Goal: Task Accomplishment & Management: Complete application form

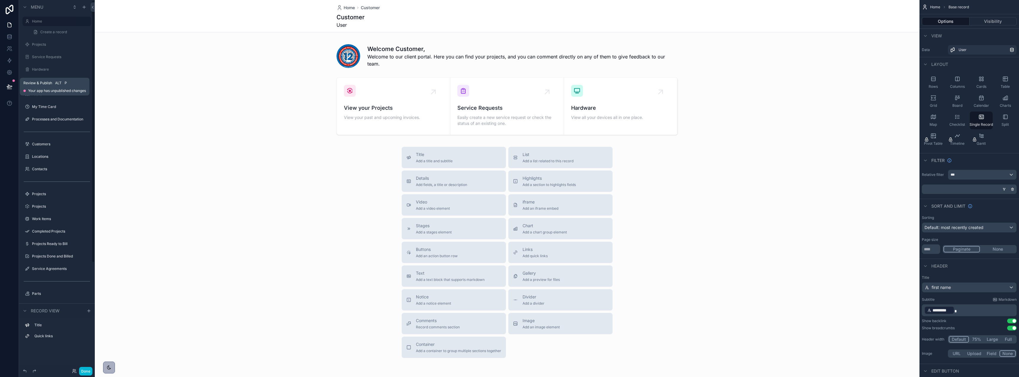
click at [12, 89] on icon at bounding box center [10, 87] width 6 height 6
click at [207, 100] on div "scrollable content" at bounding box center [507, 202] width 825 height 405
click at [40, 94] on label "Tasks" at bounding box center [55, 94] width 47 height 5
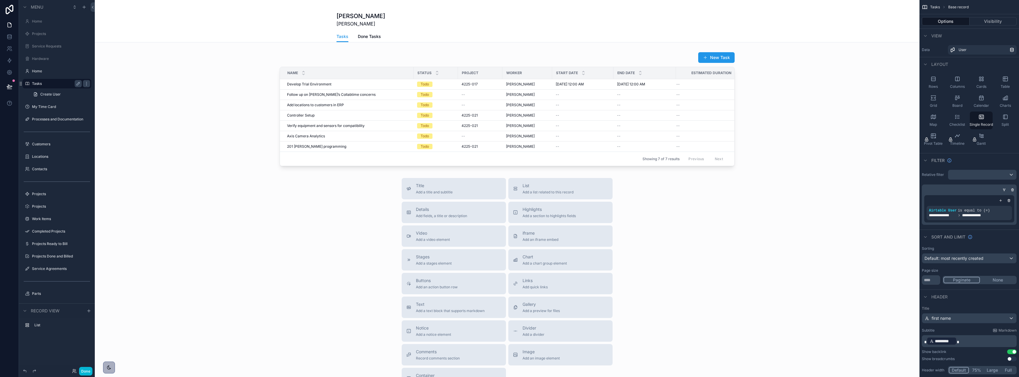
click at [711, 58] on div "scrollable content" at bounding box center [507, 218] width 825 height 436
click at [717, 57] on div "scrollable content" at bounding box center [507, 108] width 825 height 119
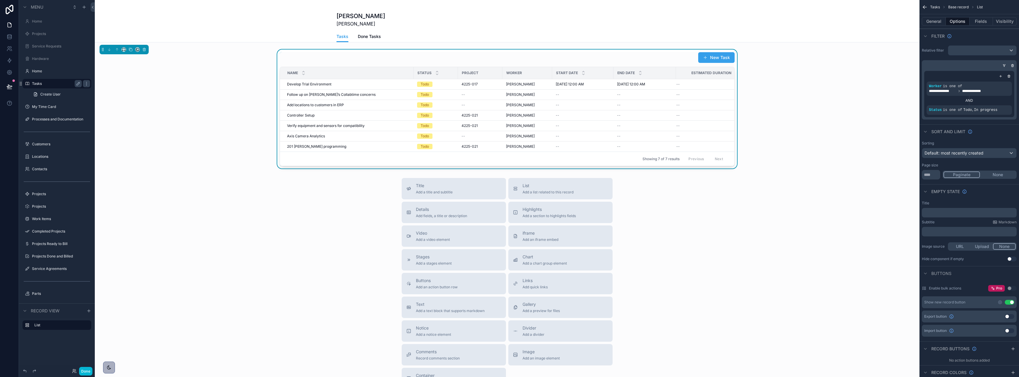
click at [714, 57] on button "New Task" at bounding box center [716, 57] width 36 height 11
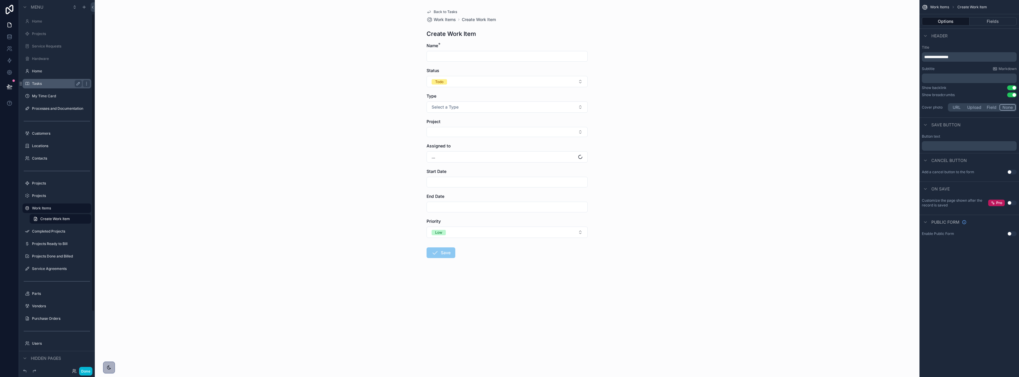
scroll to position [17, 0]
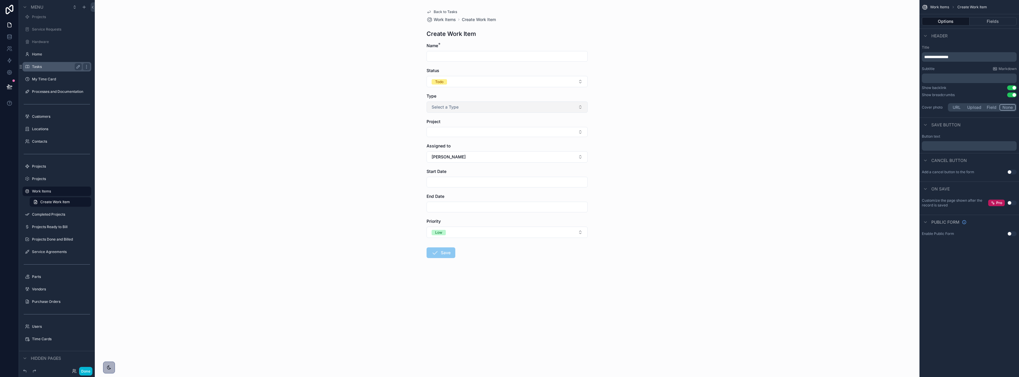
click at [579, 106] on button "Select a Type" at bounding box center [507, 106] width 161 height 11
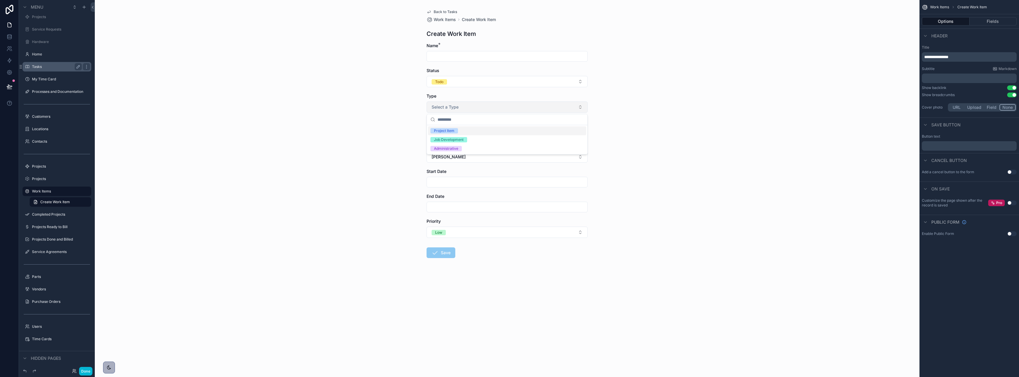
click at [579, 106] on button "Select a Type" at bounding box center [507, 106] width 161 height 11
click at [507, 134] on button "Select Button" at bounding box center [507, 132] width 161 height 10
click at [687, 132] on div "Back to Tasks Work Items Create Work Item Create Work Item Name * Status Todo T…" at bounding box center [507, 188] width 825 height 377
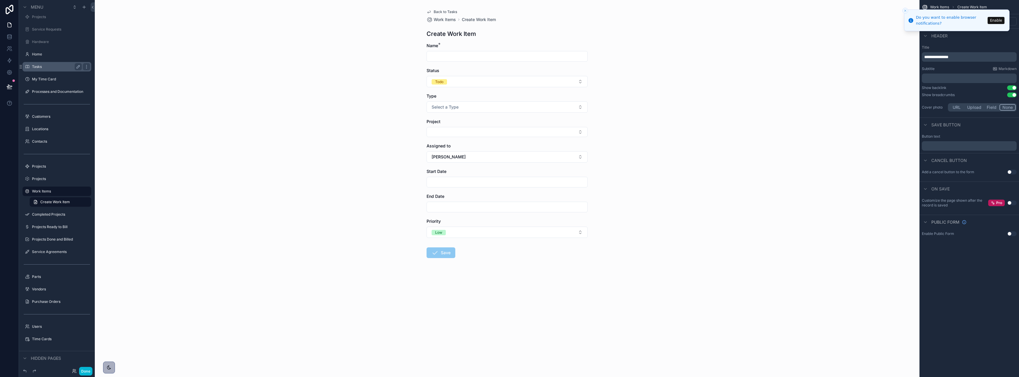
click at [994, 21] on button "Enable" at bounding box center [996, 20] width 17 height 7
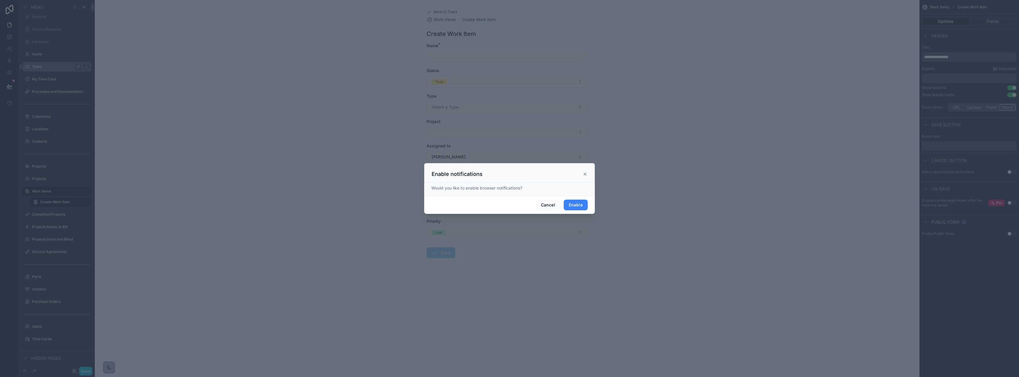
click at [573, 210] on button "Enable" at bounding box center [576, 204] width 24 height 11
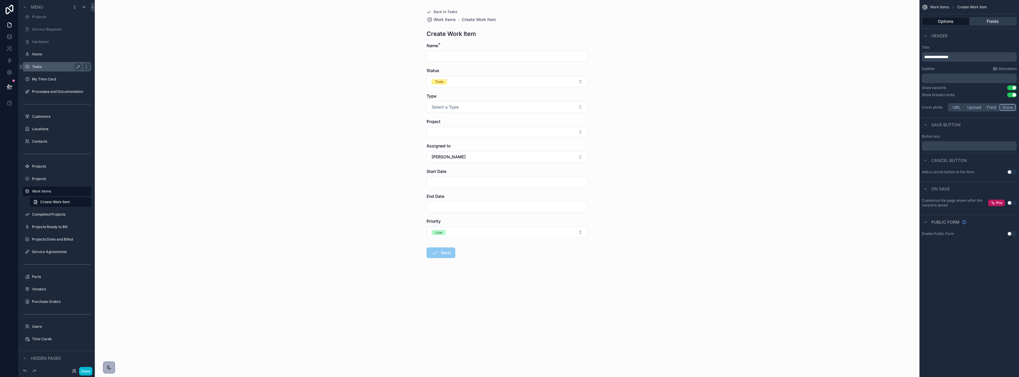
click at [987, 20] on button "Fields" at bounding box center [993, 21] width 47 height 8
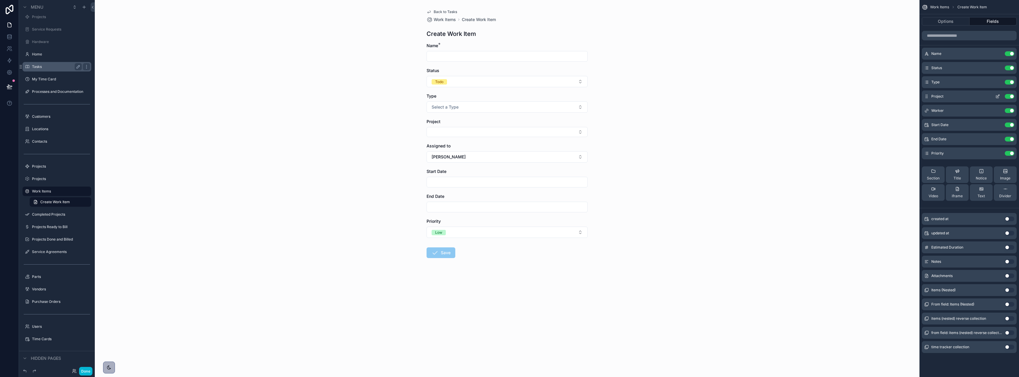
click at [998, 96] on icon "scrollable content" at bounding box center [997, 96] width 5 height 5
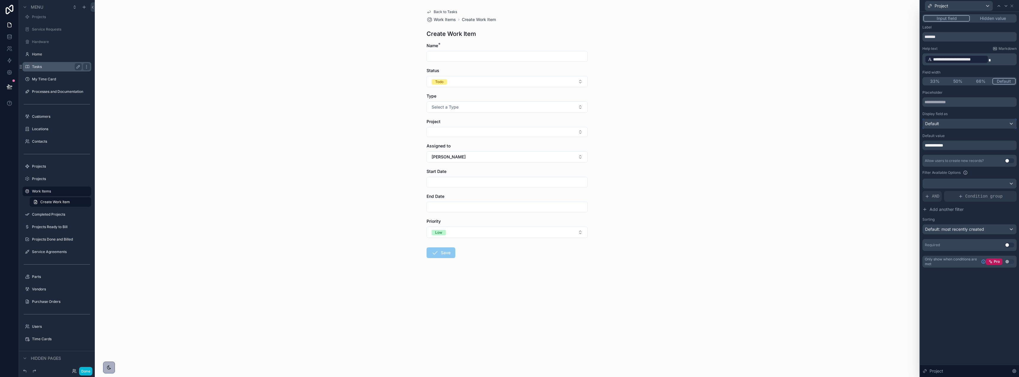
click at [976, 121] on div "Default" at bounding box center [970, 123] width 94 height 9
click at [976, 121] on div at bounding box center [969, 188] width 99 height 377
click at [976, 121] on div "Default" at bounding box center [970, 123] width 94 height 9
click at [976, 164] on div "List" at bounding box center [977, 166] width 98 height 7
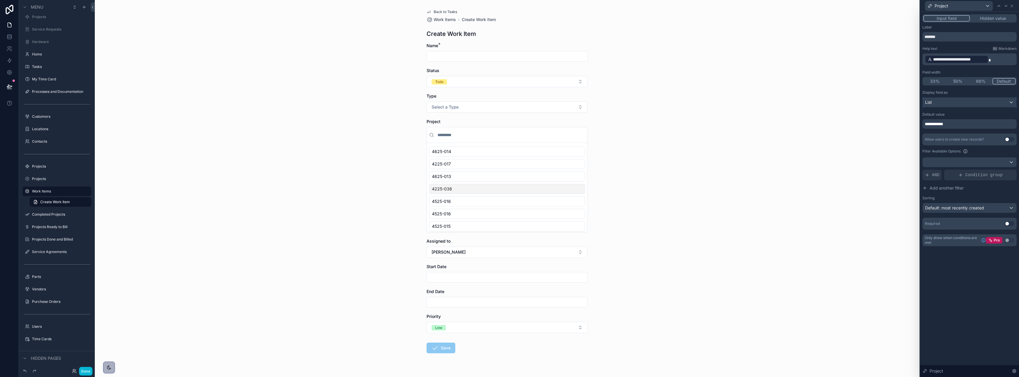
click at [963, 104] on div "List" at bounding box center [970, 101] width 94 height 9
click at [962, 131] on div "Default" at bounding box center [977, 133] width 98 height 7
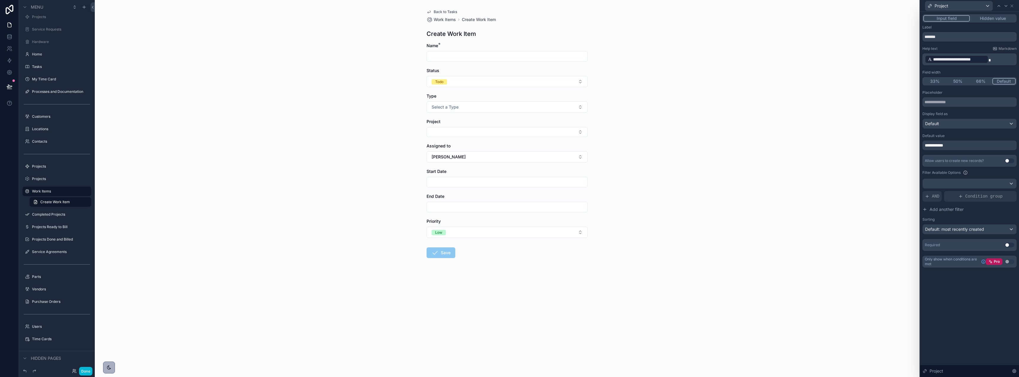
click at [938, 147] on span "**********" at bounding box center [936, 145] width 22 height 6
click at [869, 152] on div "Back to Tasks Work Items Create Work Item Create Work Item Name * Status Todo T…" at bounding box center [507, 188] width 825 height 377
click at [1009, 161] on button "Use setting" at bounding box center [1009, 160] width 9 height 5
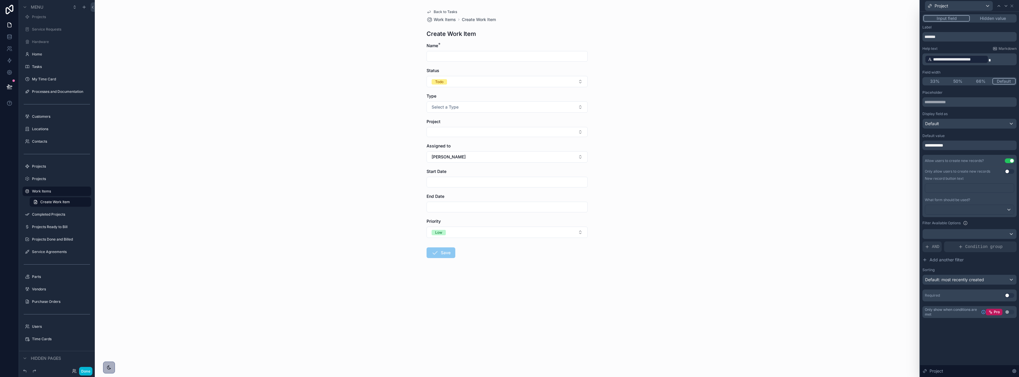
click at [1009, 170] on button "Use setting" at bounding box center [1009, 171] width 9 height 5
click at [533, 130] on button "New" at bounding box center [507, 132] width 156 height 6
click at [439, 131] on span "New" at bounding box center [440, 132] width 9 height 6
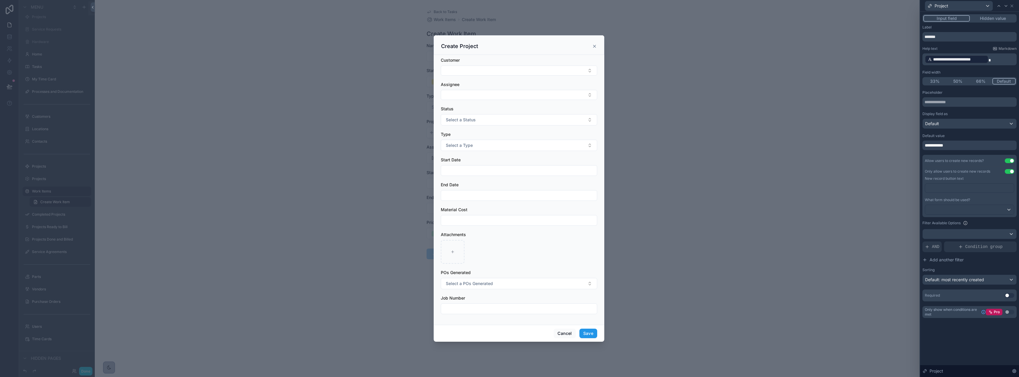
click at [595, 47] on icon "scrollable content" at bounding box center [594, 46] width 2 height 2
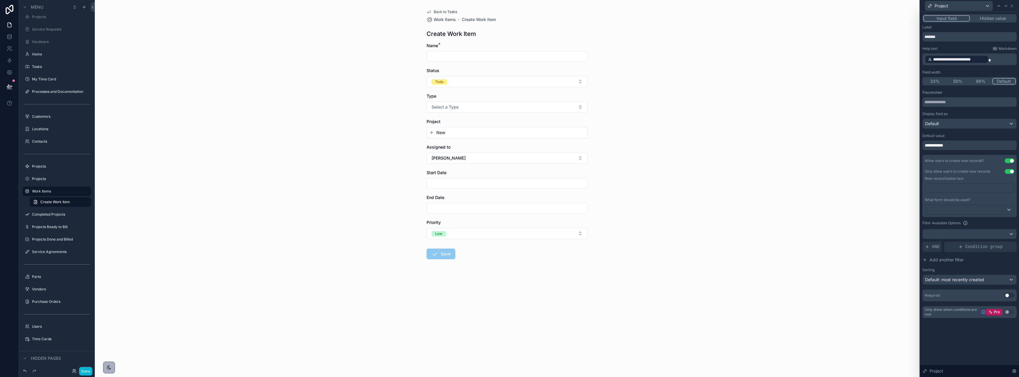
click at [946, 188] on p "﻿" at bounding box center [970, 188] width 85 height 6
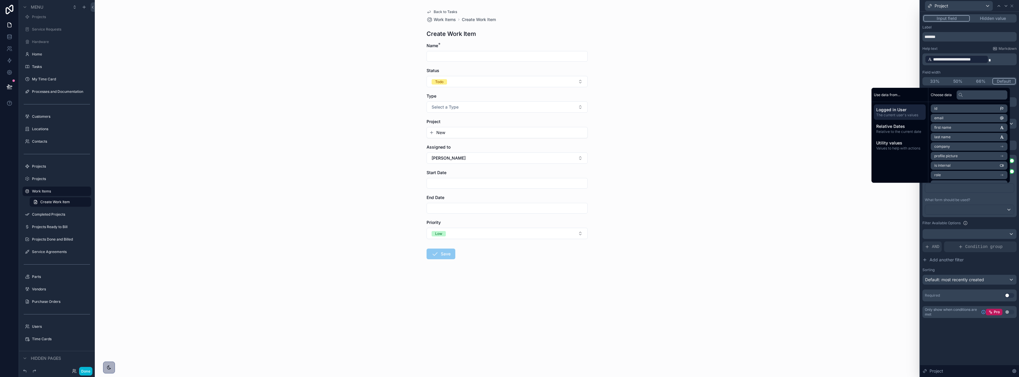
click at [800, 173] on div "Back to Tasks Work Items Create Work Item Create Work Item Name * Status Todo T…" at bounding box center [507, 188] width 825 height 377
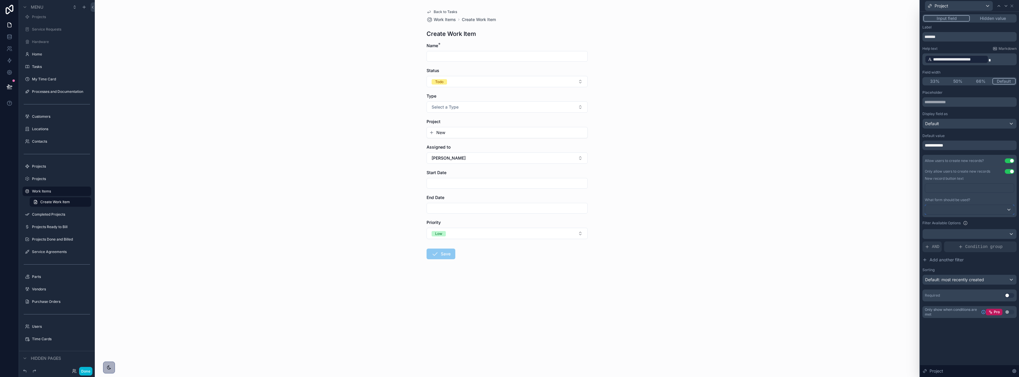
click at [976, 209] on div at bounding box center [969, 209] width 89 height 9
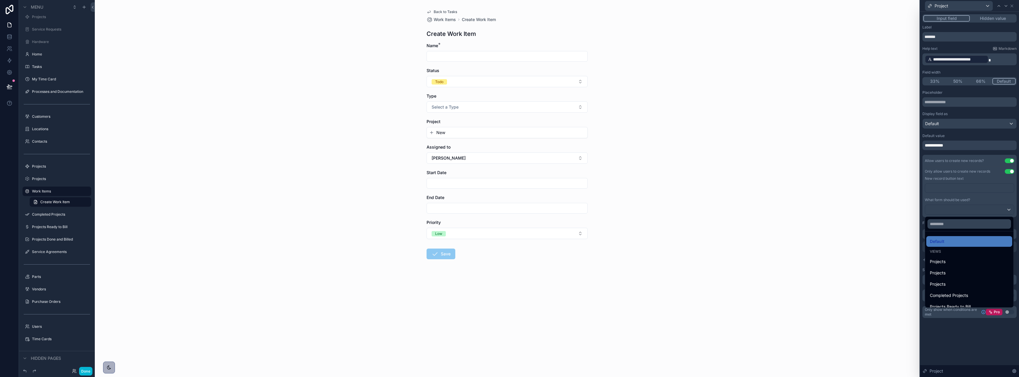
click at [976, 209] on div at bounding box center [969, 188] width 99 height 377
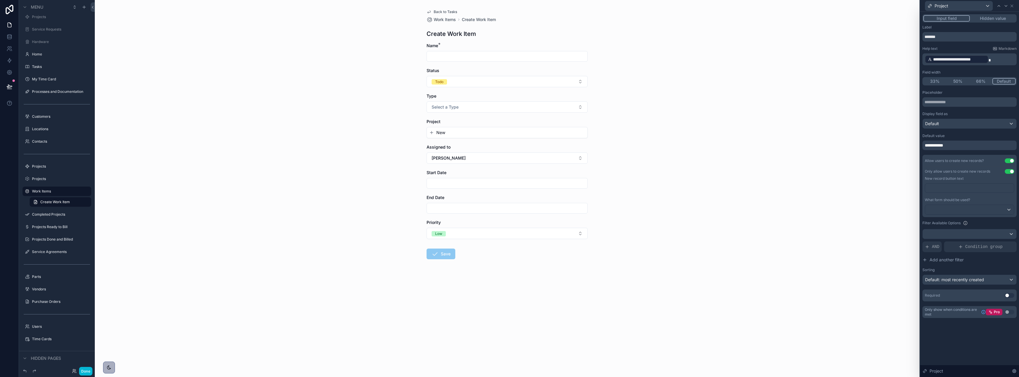
click at [1011, 170] on button "Use setting" at bounding box center [1009, 171] width 9 height 5
click at [578, 134] on button "Select Button" at bounding box center [507, 132] width 161 height 10
click at [658, 215] on div "Back to Tasks Work Items Create Work Item Create Work Item Name * Status Todo T…" at bounding box center [507, 188] width 825 height 377
click at [542, 106] on button "Select a Type" at bounding box center [507, 106] width 161 height 11
click at [653, 119] on div "Back to Tasks Work Items Create Work Item Create Work Item Name * Status Todo T…" at bounding box center [507, 188] width 825 height 377
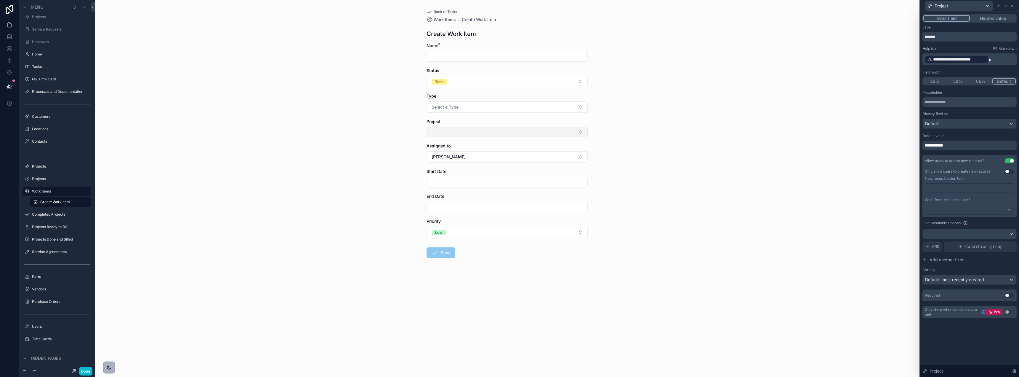
click at [570, 131] on button "Select Button" at bounding box center [507, 132] width 161 height 10
click at [495, 246] on button "New" at bounding box center [507, 244] width 156 height 6
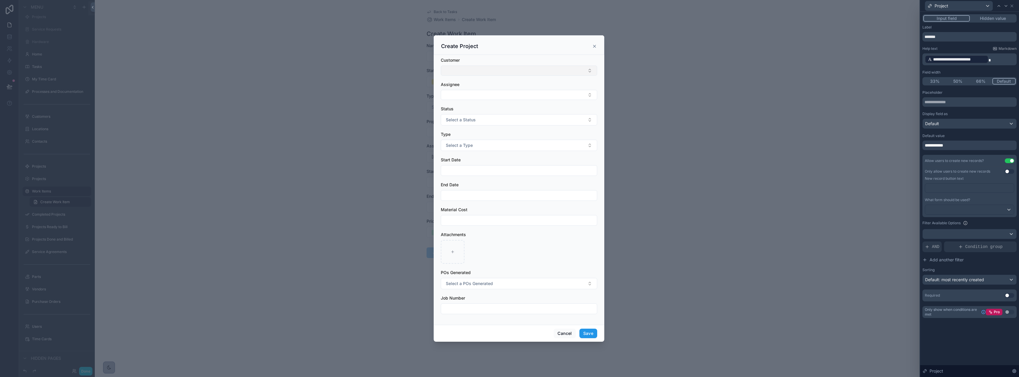
click at [496, 71] on button "Select Button" at bounding box center [519, 70] width 156 height 10
click at [494, 95] on button "Select Button" at bounding box center [519, 95] width 156 height 10
click at [498, 119] on button "Select a Status" at bounding box center [519, 119] width 156 height 11
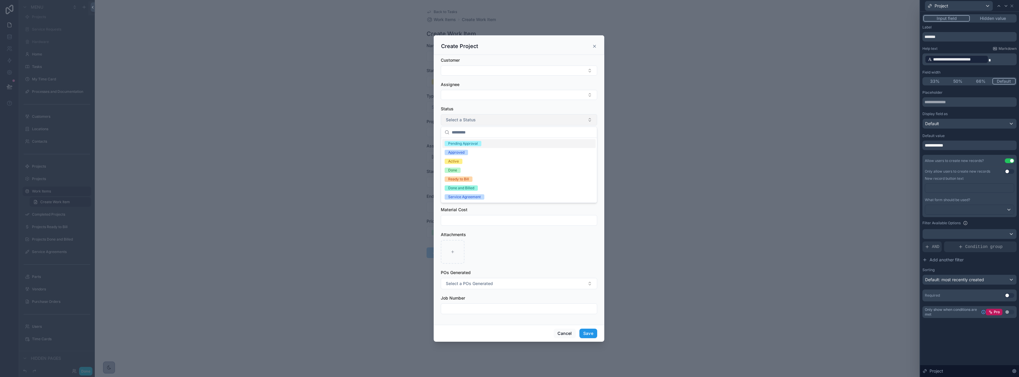
click at [498, 119] on button "Select a Status" at bounding box center [519, 119] width 156 height 11
click at [498, 147] on button "Select a Type" at bounding box center [519, 145] width 156 height 11
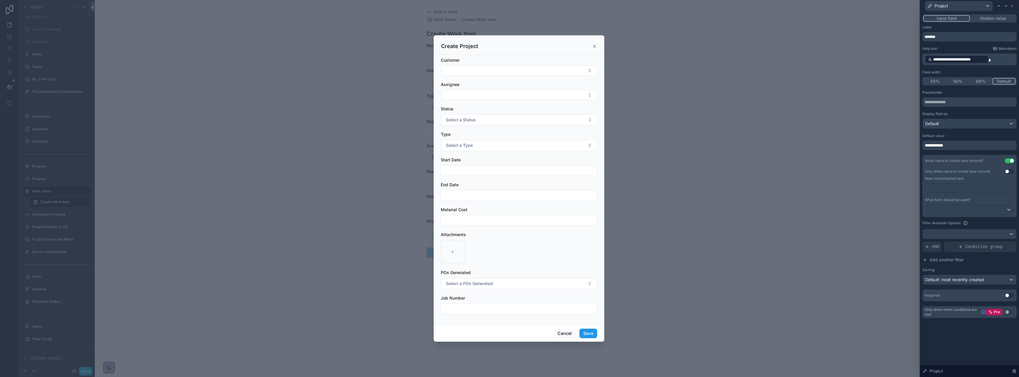
click at [1008, 210] on div at bounding box center [969, 209] width 89 height 9
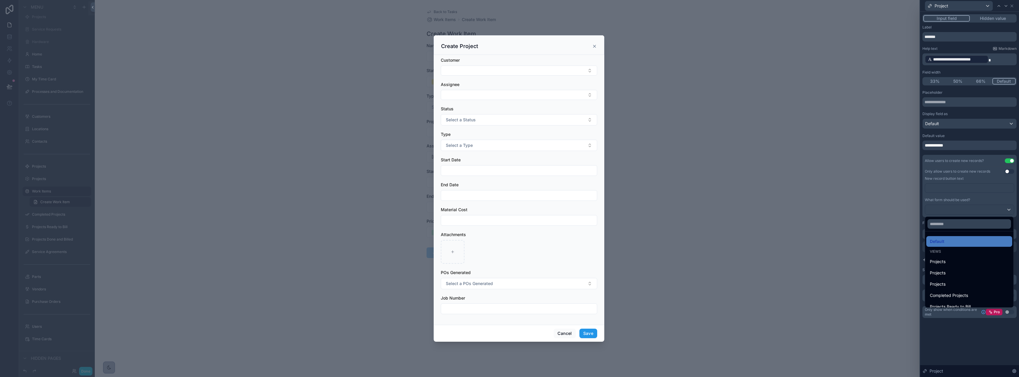
click at [961, 260] on div "Projects" at bounding box center [969, 261] width 79 height 7
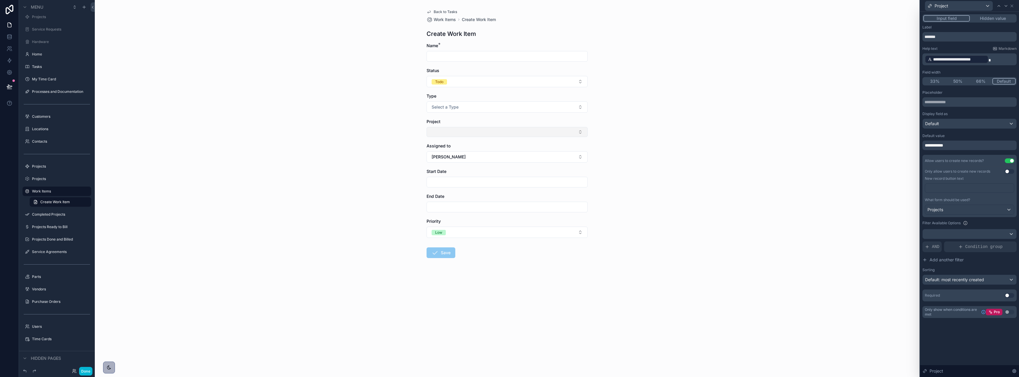
click at [546, 130] on button "Select Button" at bounding box center [507, 132] width 161 height 10
click at [440, 243] on span "New" at bounding box center [440, 244] width 9 height 6
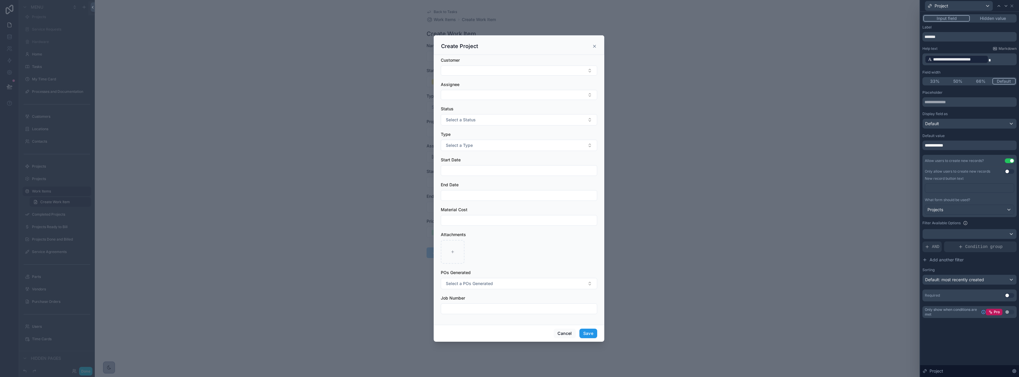
click at [597, 44] on icon "scrollable content" at bounding box center [594, 46] width 5 height 5
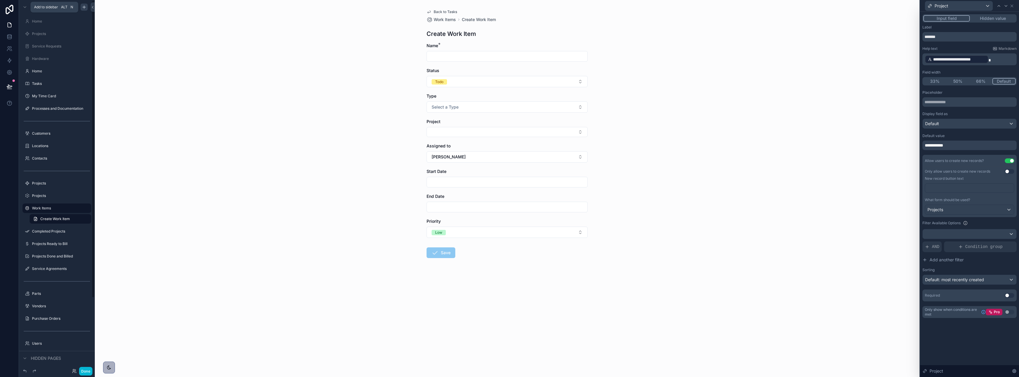
click at [83, 7] on icon "scrollable content" at bounding box center [84, 7] width 5 height 5
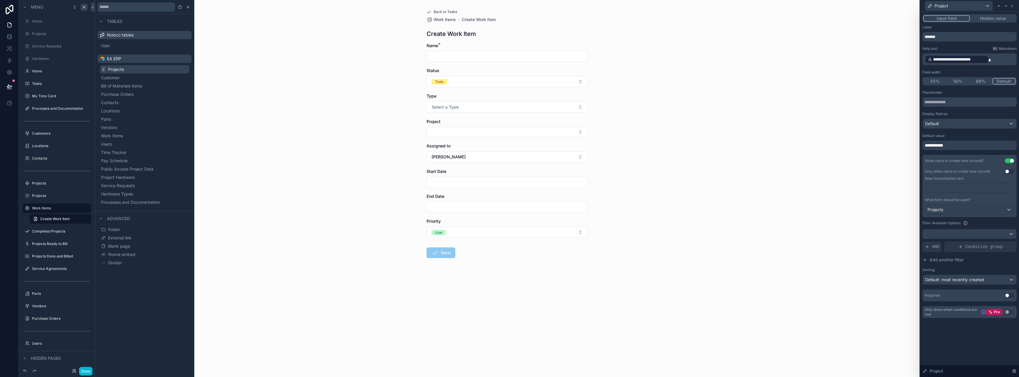
click at [134, 67] on button "Projects" at bounding box center [144, 69] width 89 height 8
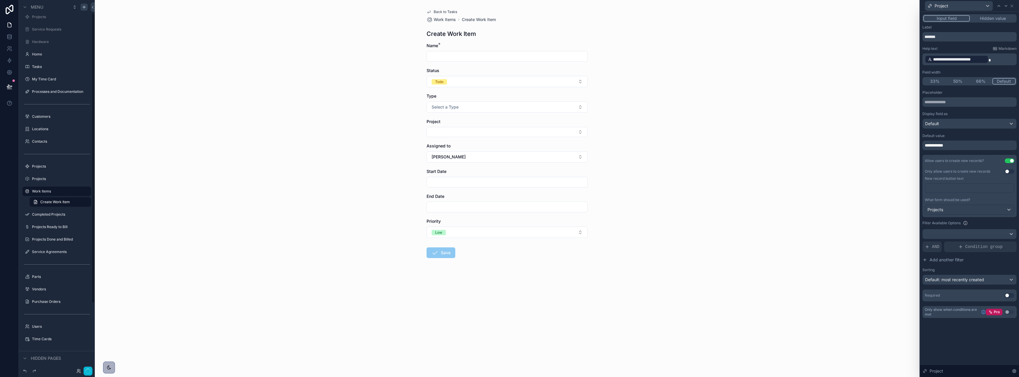
scroll to position [102, 0]
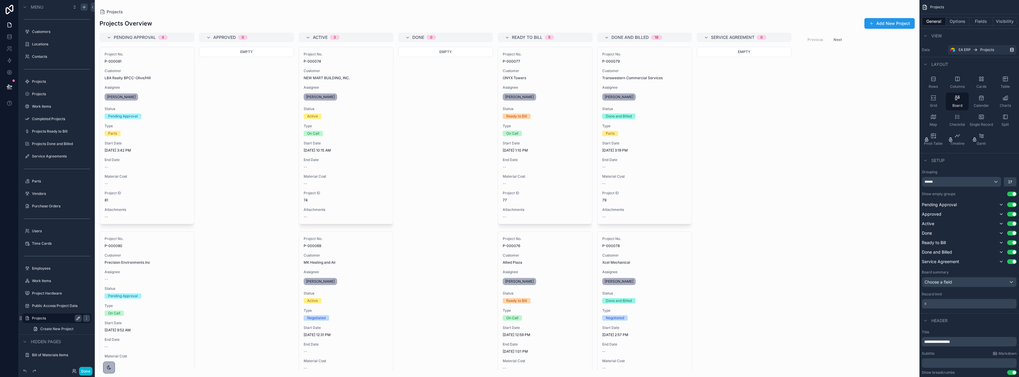
click at [79, 317] on icon "scrollable content" at bounding box center [78, 318] width 5 height 5
click at [86, 318] on icon "scrollable content" at bounding box center [86, 318] width 5 height 5
click at [59, 318] on input "********" at bounding box center [52, 317] width 40 height 7
type input "********"
click at [75, 317] on button "scrollable content" at bounding box center [78, 317] width 7 height 7
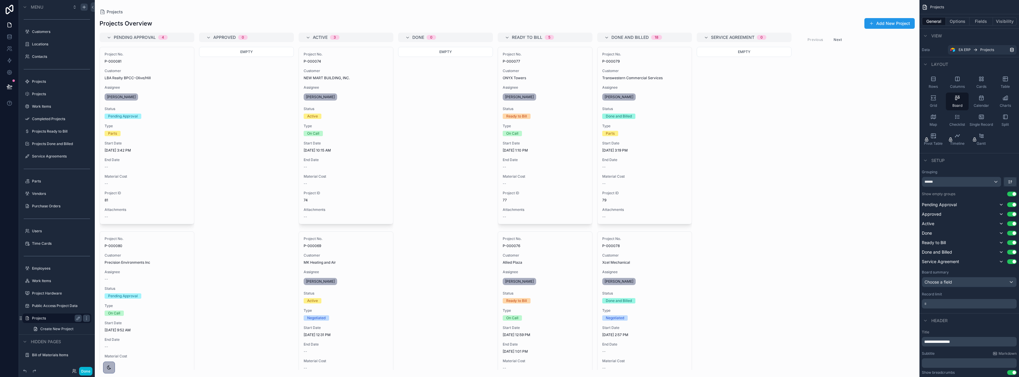
drag, startPoint x: 49, startPoint y: 318, endPoint x: 23, endPoint y: 314, distance: 25.7
click at [52, 344] on label "Projects" at bounding box center [55, 344] width 47 height 5
drag, startPoint x: 78, startPoint y: 344, endPoint x: 73, endPoint y: 345, distance: 4.8
click at [78, 344] on icon "scrollable content" at bounding box center [78, 344] width 5 height 5
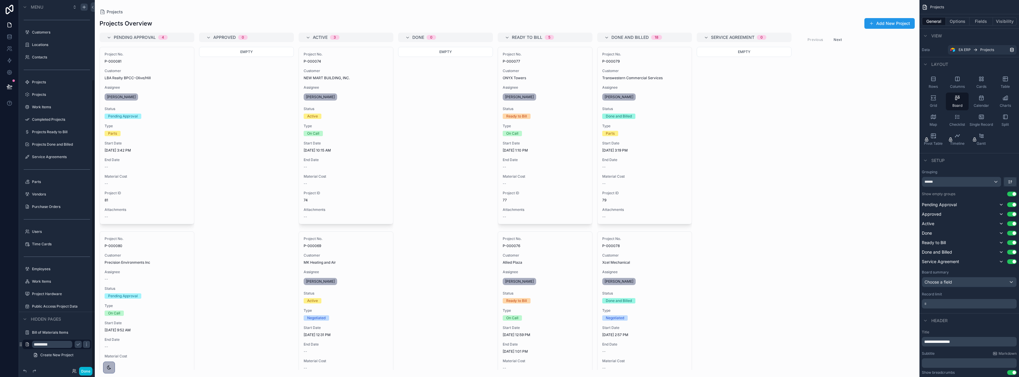
click at [58, 344] on input "********" at bounding box center [52, 343] width 40 height 7
type input "*"
type input "**********"
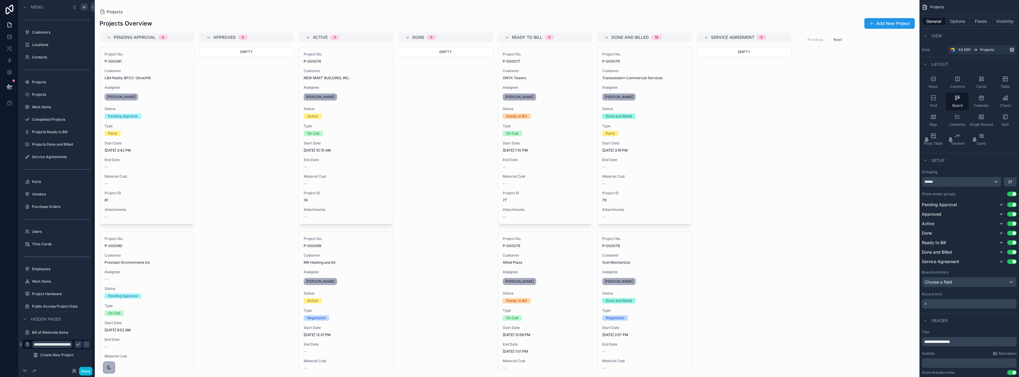
click at [77, 343] on icon "scrollable content" at bounding box center [78, 344] width 5 height 5
click at [64, 356] on span "Create New Project" at bounding box center [56, 354] width 33 height 5
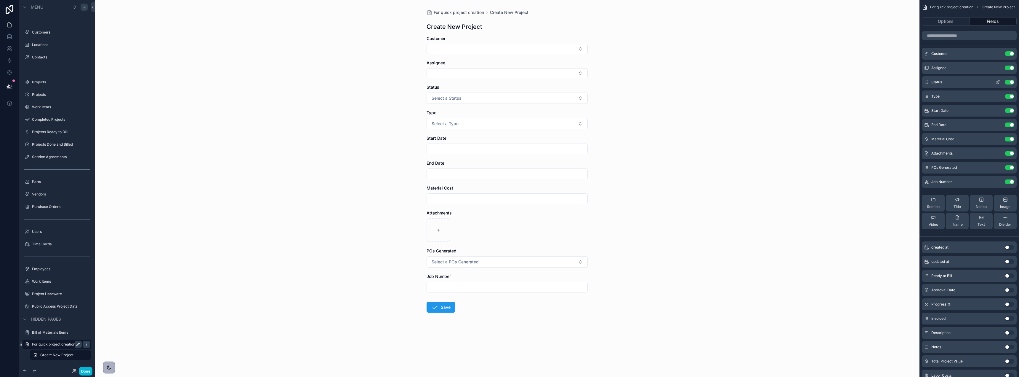
click at [1008, 81] on button "Use setting" at bounding box center [1009, 82] width 9 height 5
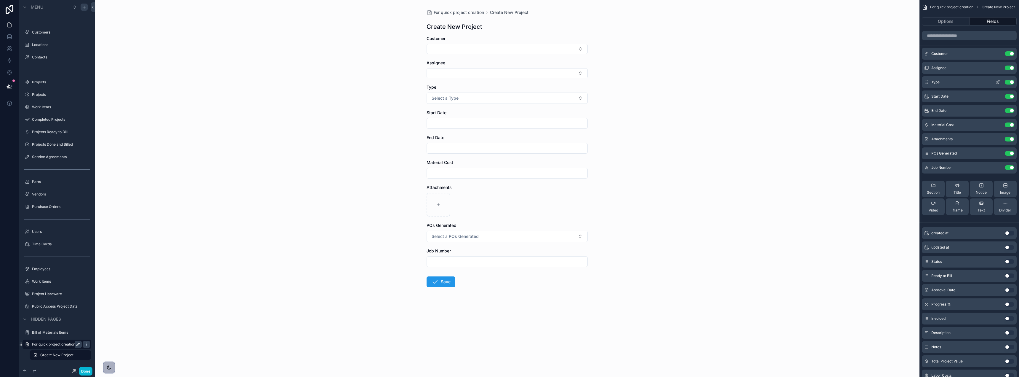
click at [1008, 80] on button "Use setting" at bounding box center [1009, 82] width 9 height 5
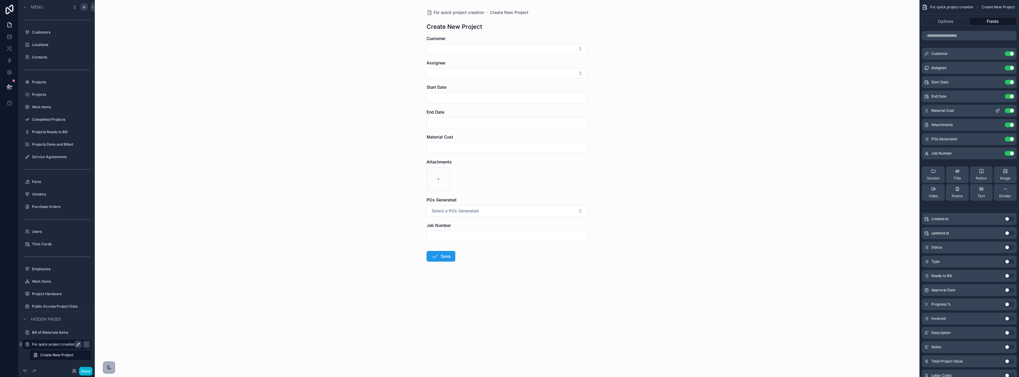
click at [1008, 111] on button "Use setting" at bounding box center [1009, 110] width 9 height 5
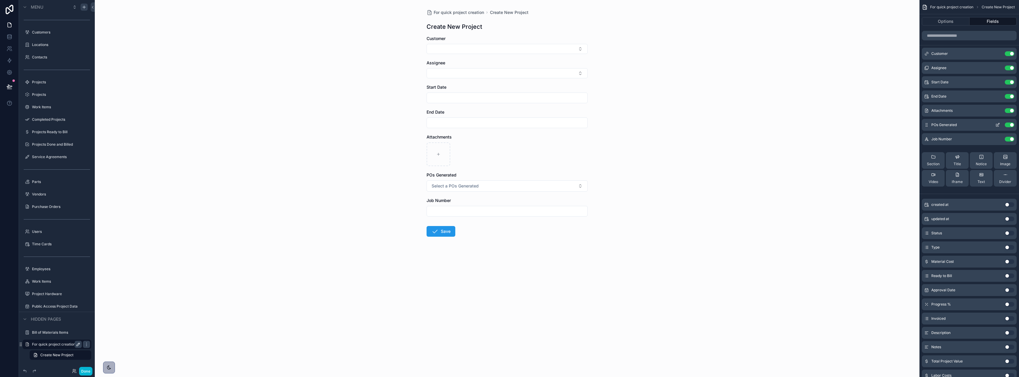
click at [1010, 126] on button "Use setting" at bounding box center [1009, 124] width 9 height 5
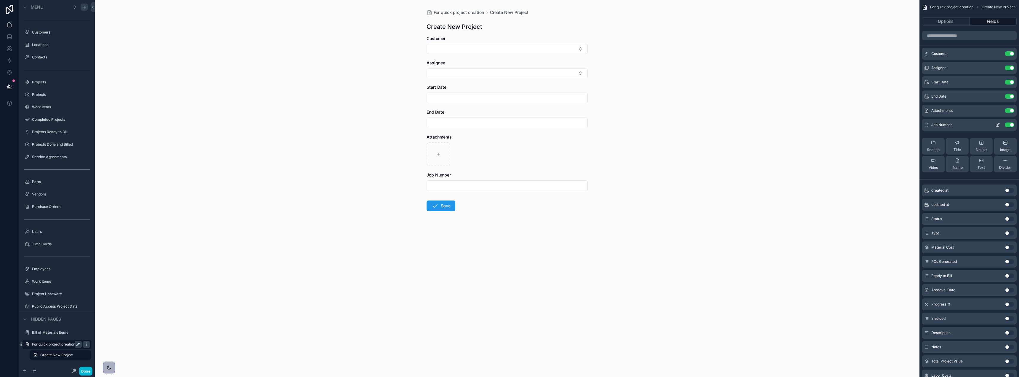
click at [1008, 125] on button "Use setting" at bounding box center [1009, 124] width 9 height 5
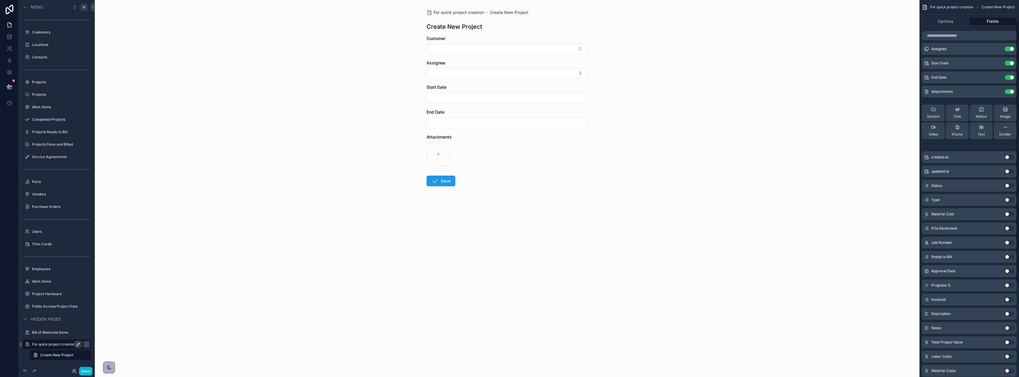
scroll to position [30, 0]
click at [1010, 318] on button "Use setting" at bounding box center [1009, 317] width 9 height 5
click at [990, 22] on button "Fields" at bounding box center [993, 21] width 47 height 8
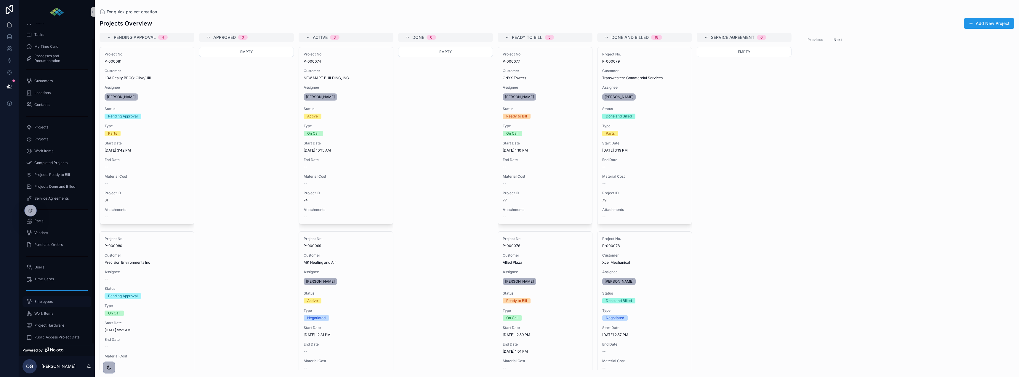
scroll to position [16, 0]
click at [33, 211] on icon at bounding box center [30, 210] width 5 height 5
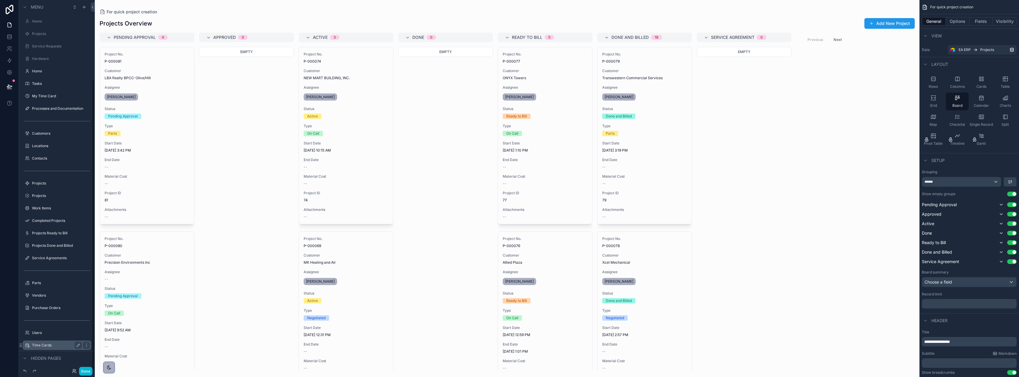
scroll to position [101, 0]
click at [58, 354] on span "Create New Project" at bounding box center [56, 354] width 33 height 5
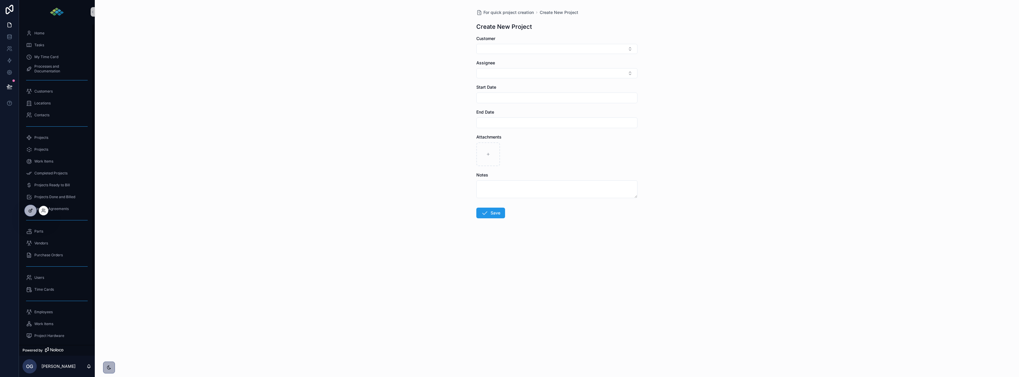
click at [28, 208] on div at bounding box center [31, 210] width 12 height 11
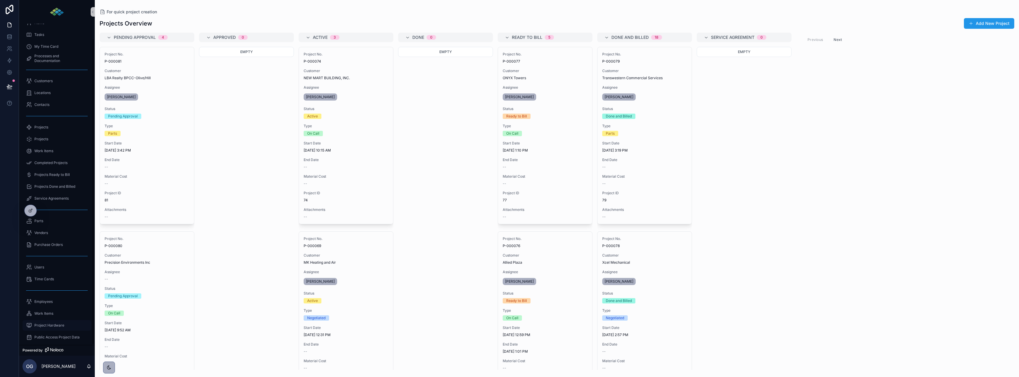
scroll to position [16, 0]
click at [30, 211] on icon at bounding box center [30, 210] width 5 height 5
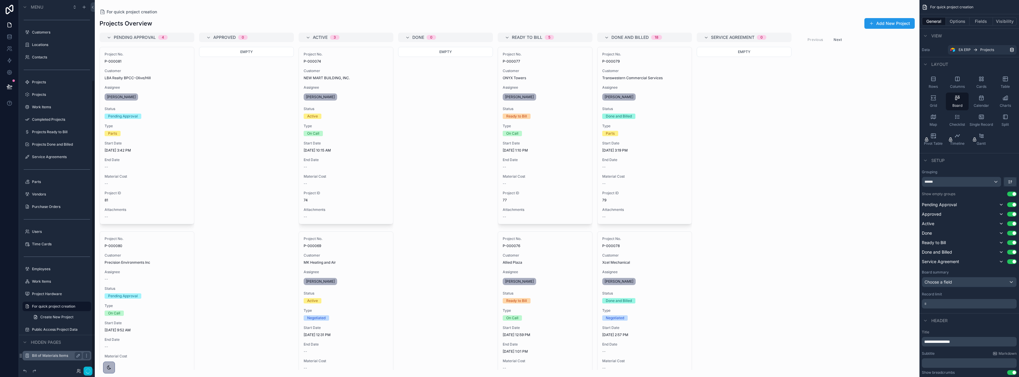
scroll to position [102, 0]
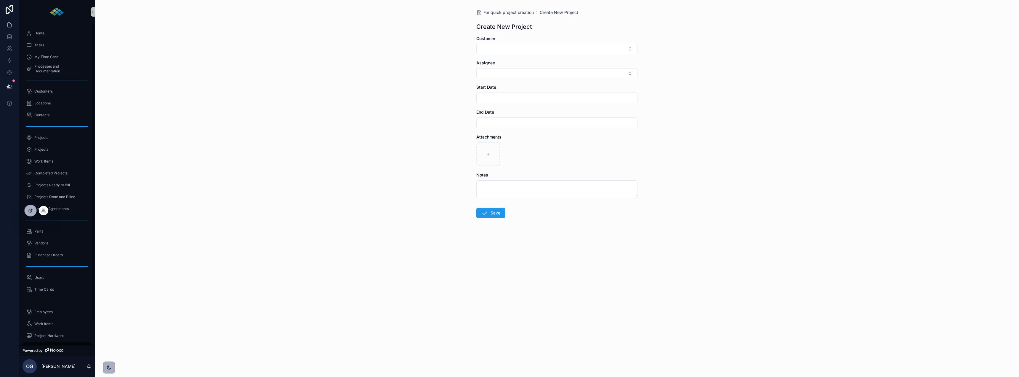
click at [28, 209] on icon at bounding box center [30, 210] width 5 height 5
click at [506, 15] on span "For quick project creation" at bounding box center [508, 12] width 50 height 6
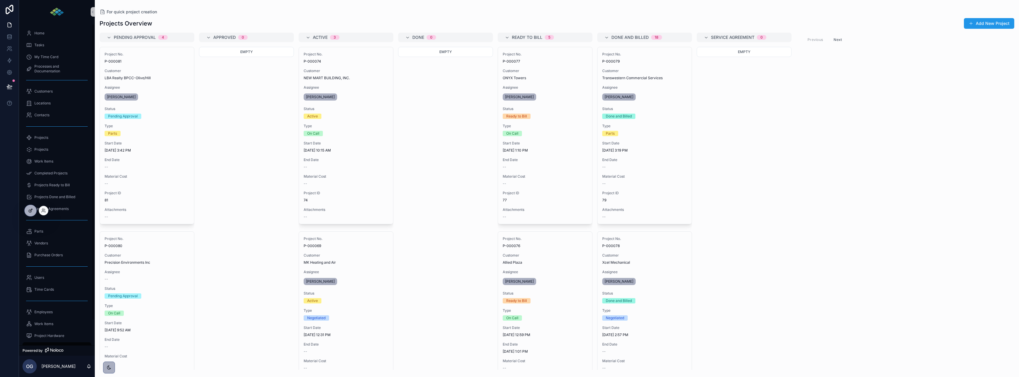
click at [33, 209] on div at bounding box center [31, 210] width 12 height 11
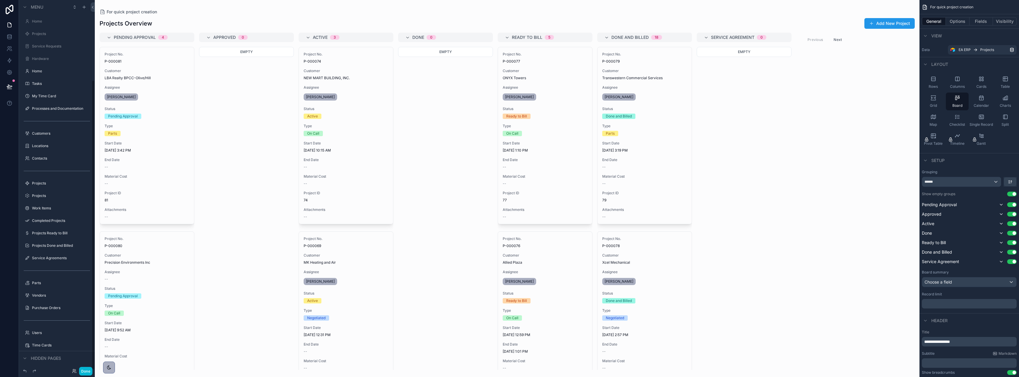
scroll to position [102, 0]
click at [879, 22] on div "scrollable content" at bounding box center [507, 188] width 825 height 377
click at [879, 22] on button "Add New Project" at bounding box center [889, 23] width 50 height 11
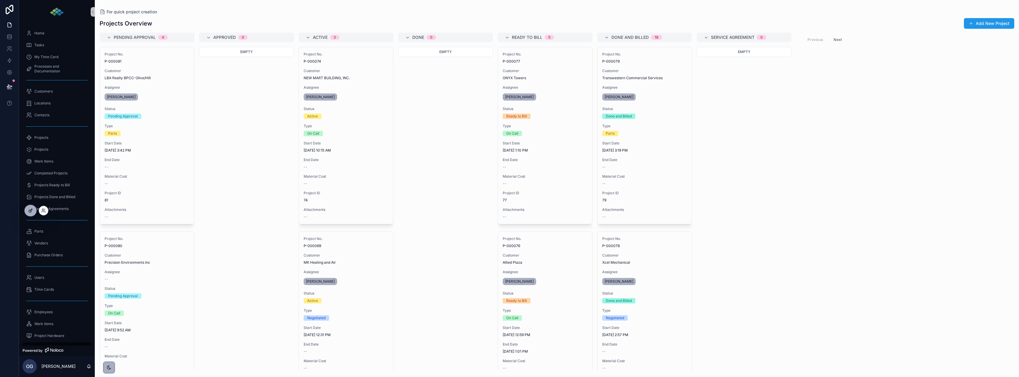
click at [32, 212] on icon at bounding box center [30, 210] width 5 height 5
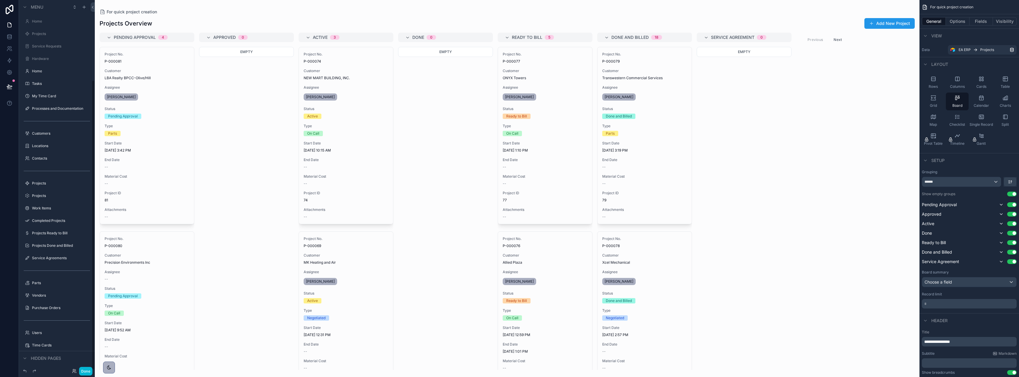
scroll to position [102, 0]
click at [40, 245] on label "Time Cards" at bounding box center [55, 243] width 47 height 5
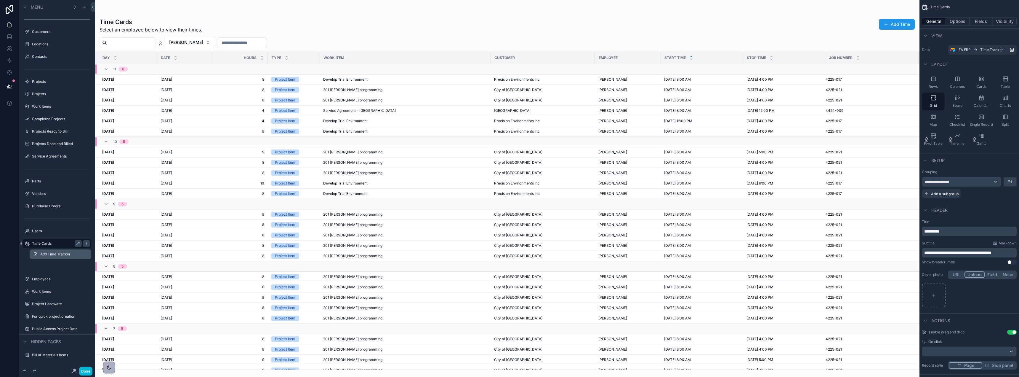
click at [46, 254] on span "Add Time Tracker" at bounding box center [55, 254] width 30 height 5
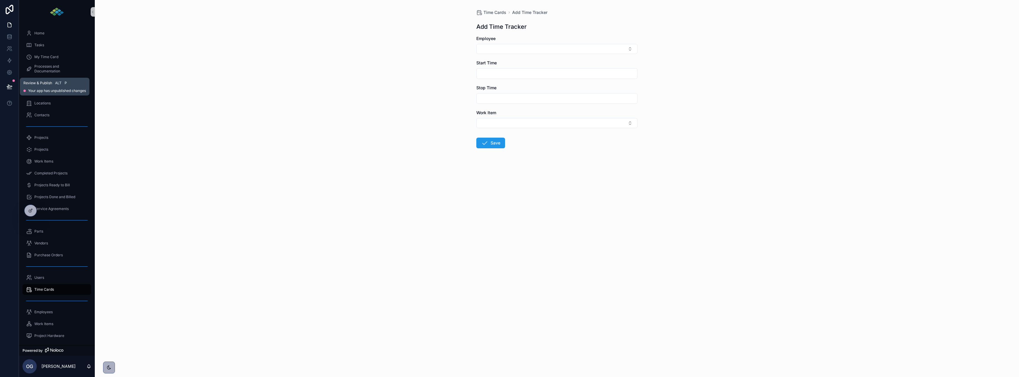
click at [11, 91] on button at bounding box center [9, 86] width 13 height 17
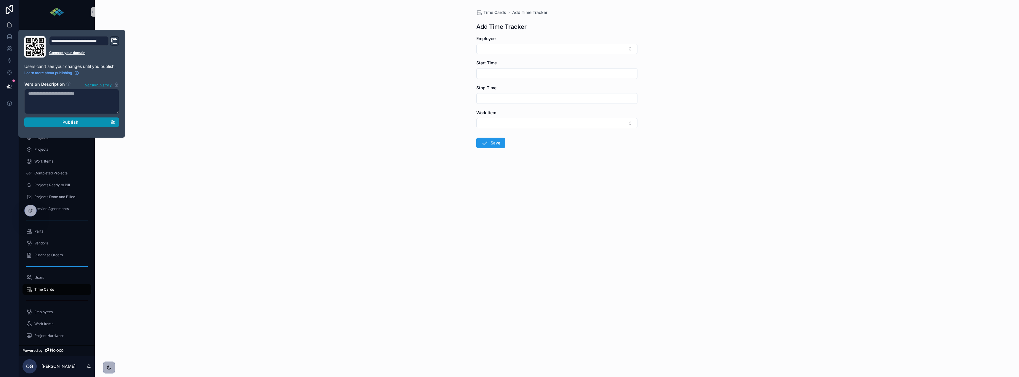
click at [55, 122] on div "Publish" at bounding box center [71, 121] width 87 height 5
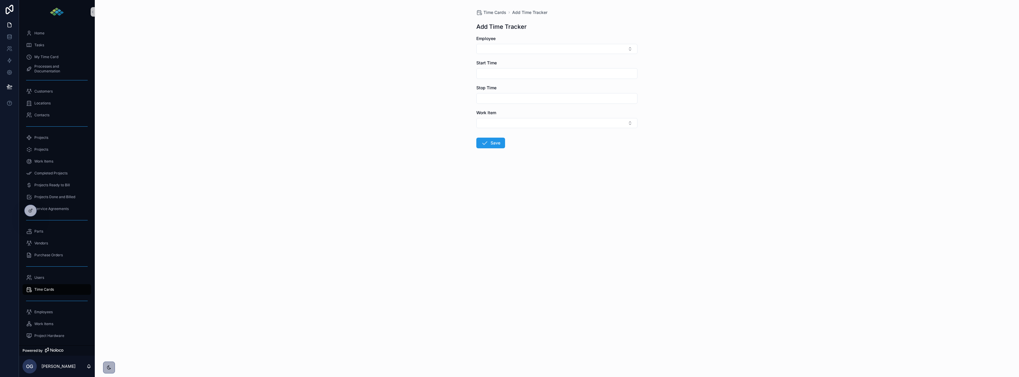
click at [193, 88] on div "Time Cards Add Time Tracker Add Time Tracker Employee Start Time Stop Time Work…" at bounding box center [557, 188] width 924 height 377
click at [8, 73] on icon at bounding box center [10, 72] width 6 height 6
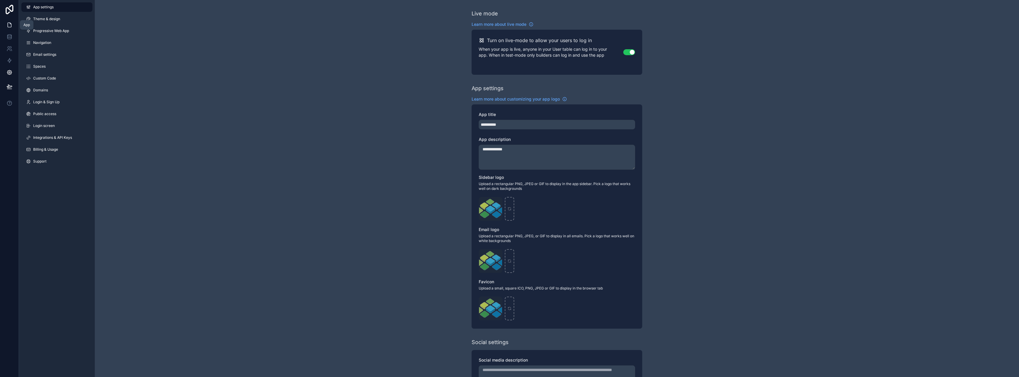
click at [11, 29] on link at bounding box center [9, 25] width 19 height 12
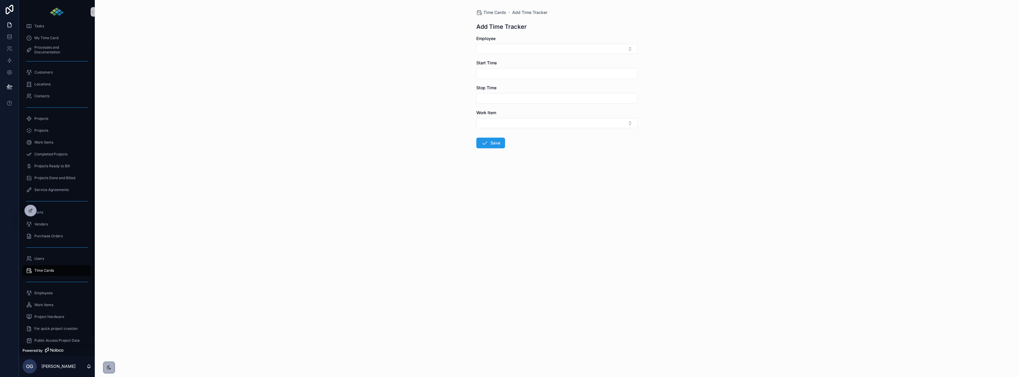
scroll to position [27, 0]
click at [50, 321] on span "For quick project creation" at bounding box center [55, 320] width 43 height 5
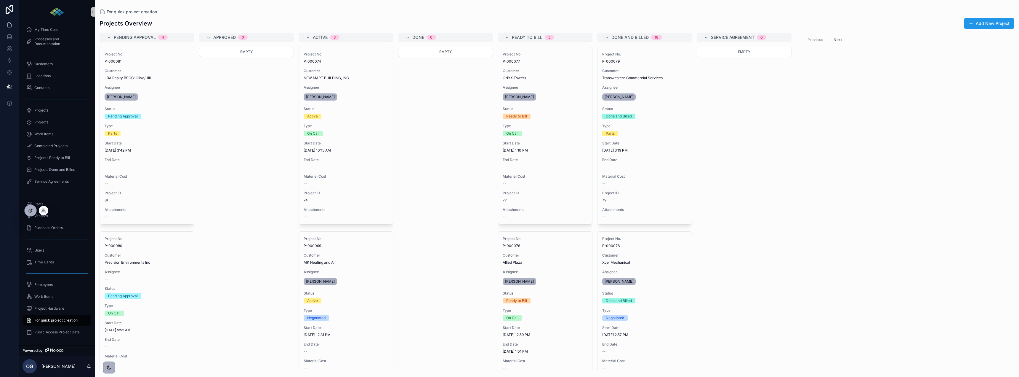
click at [29, 212] on icon at bounding box center [30, 210] width 3 height 3
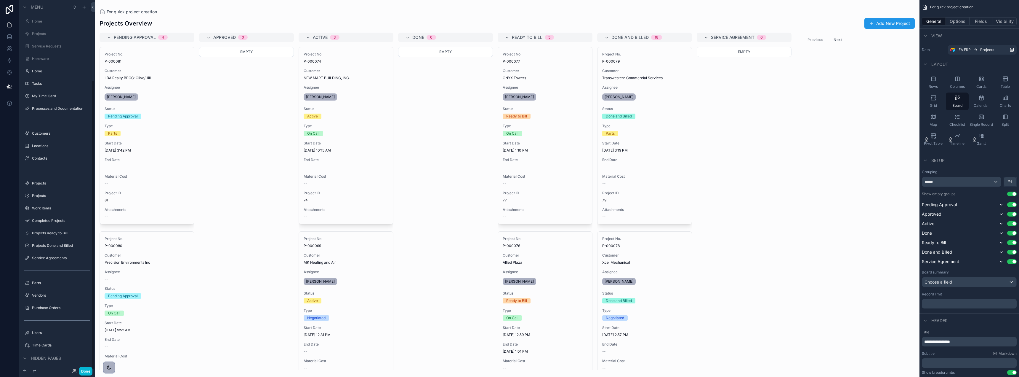
scroll to position [102, 0]
click at [51, 318] on span "Create New Project" at bounding box center [56, 316] width 33 height 5
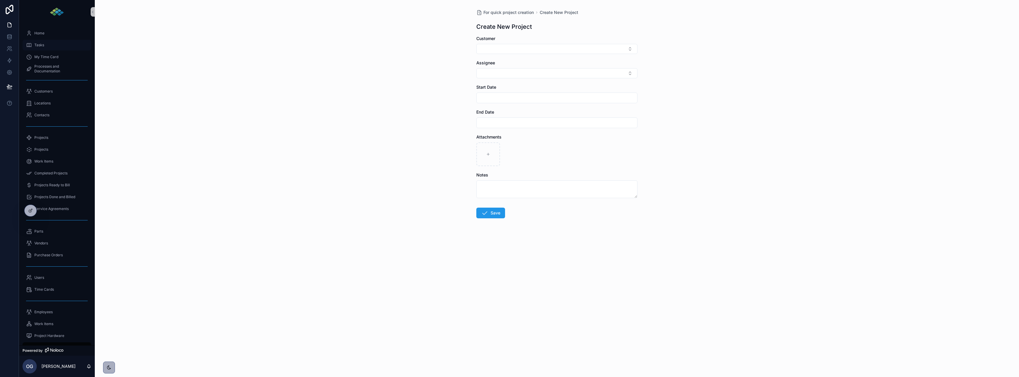
click at [39, 44] on span "Tasks" at bounding box center [39, 45] width 10 height 5
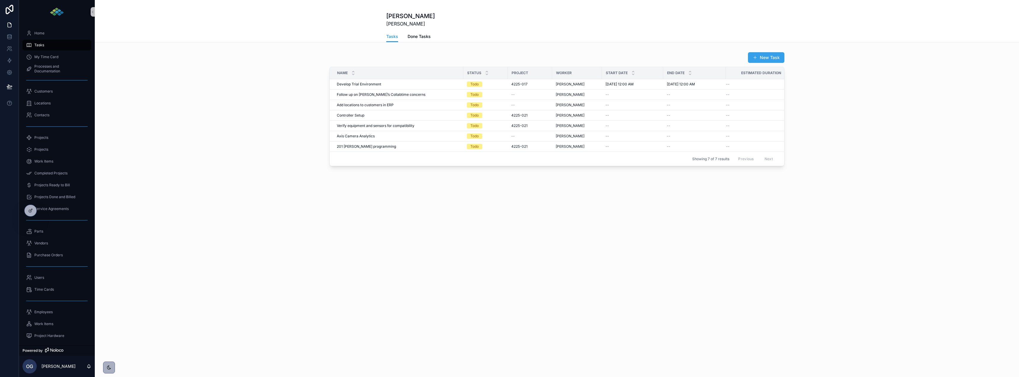
click at [758, 57] on button "New Task" at bounding box center [766, 57] width 36 height 11
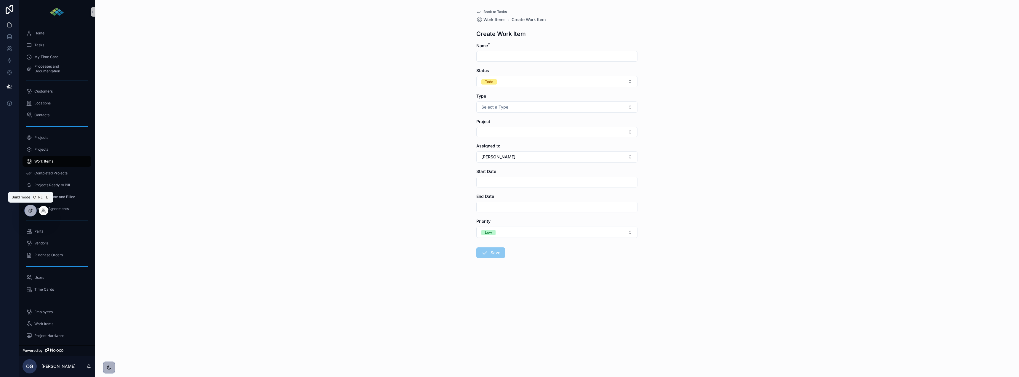
click at [28, 213] on div at bounding box center [31, 210] width 12 height 11
click at [539, 134] on button "Select Button" at bounding box center [556, 132] width 161 height 10
click at [492, 245] on span "New" at bounding box center [490, 244] width 9 height 6
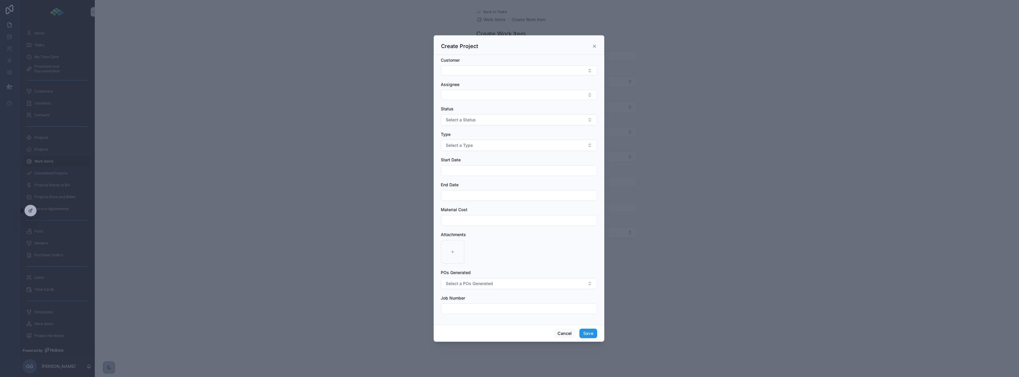
click at [595, 46] on icon "scrollable content" at bounding box center [594, 46] width 2 height 2
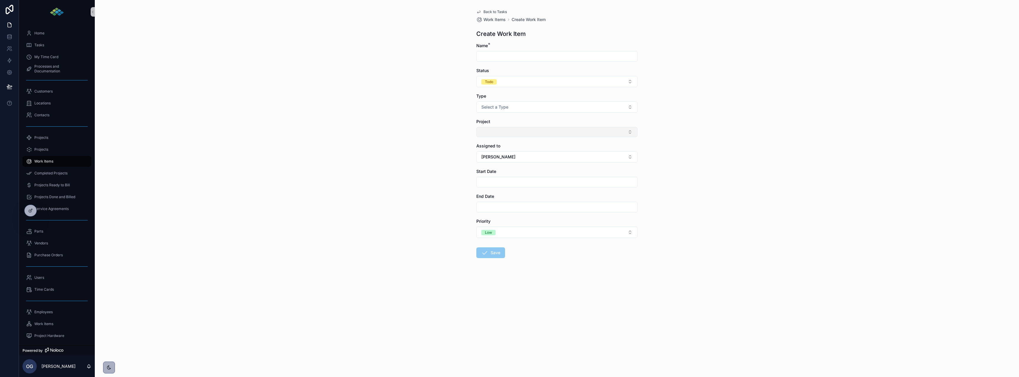
click at [507, 133] on button "Select Button" at bounding box center [556, 132] width 161 height 10
click at [487, 244] on span "New" at bounding box center [490, 244] width 9 height 6
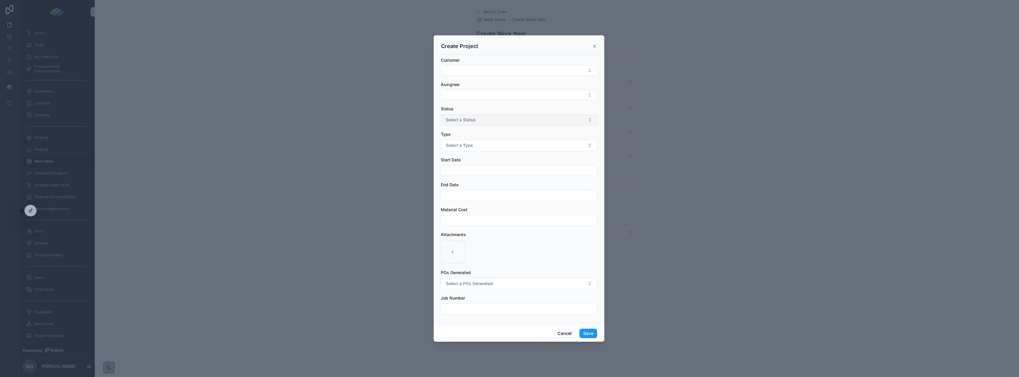
click at [491, 122] on button "Select a Status" at bounding box center [519, 119] width 156 height 11
click at [490, 122] on button "Select a Status" at bounding box center [519, 119] width 156 height 11
click at [314, 226] on div "scrollable content" at bounding box center [509, 188] width 1019 height 377
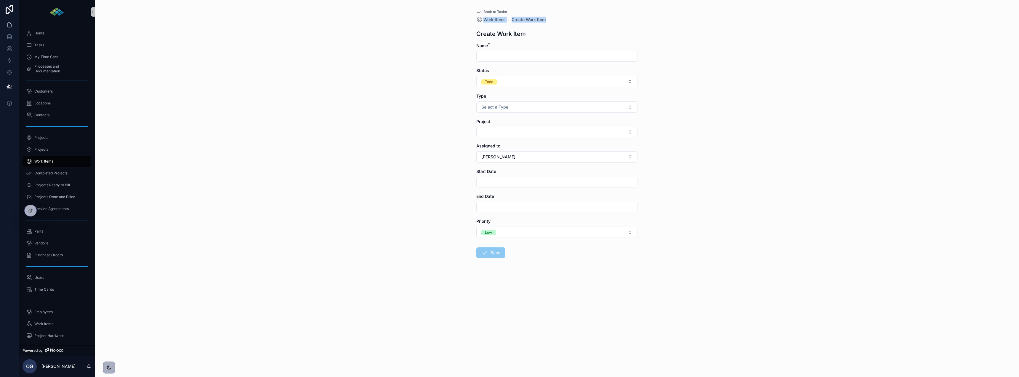
drag, startPoint x: 548, startPoint y: 19, endPoint x: 459, endPoint y: 17, distance: 88.6
click at [459, 17] on div "Back to Tasks Work Items Create Work Item Create Work Item Name * Status Todo T…" at bounding box center [557, 188] width 924 height 377
click at [379, 40] on div "Back to Tasks Work Items Create Work Item Create Work Item Name * Status Todo T…" at bounding box center [557, 188] width 924 height 377
drag, startPoint x: 527, startPoint y: 33, endPoint x: 442, endPoint y: 29, distance: 85.1
click at [442, 29] on div "Back to Tasks Work Items Create Work Item Create Work Item Name * Status Todo T…" at bounding box center [557, 188] width 924 height 377
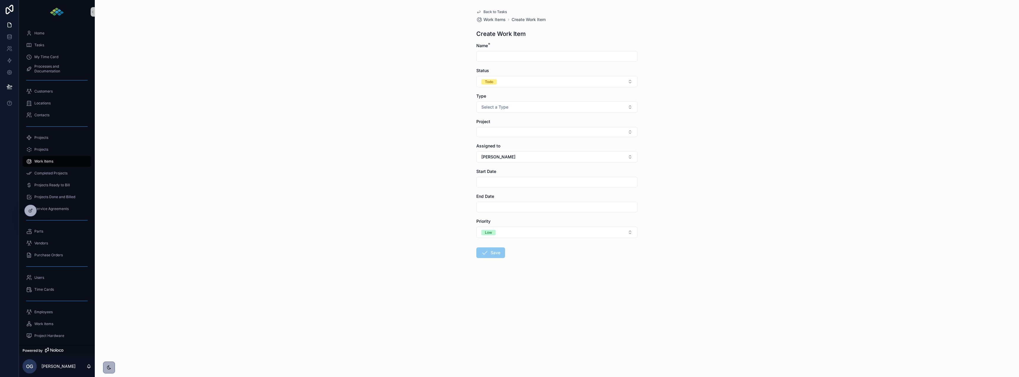
click at [721, 40] on div "Back to Tasks Work Items Create Work Item Create Work Item Name * Status Todo T…" at bounding box center [557, 188] width 924 height 377
click at [489, 12] on span "Back to Tasks" at bounding box center [494, 11] width 23 height 5
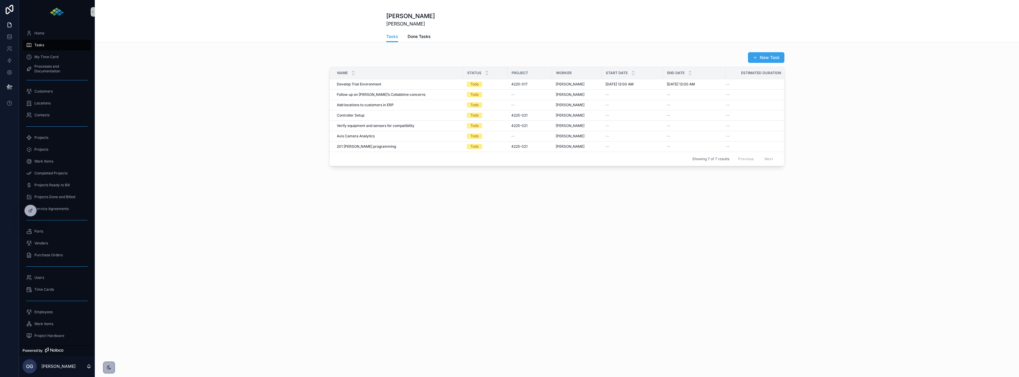
click at [761, 60] on button "New Task" at bounding box center [766, 57] width 36 height 11
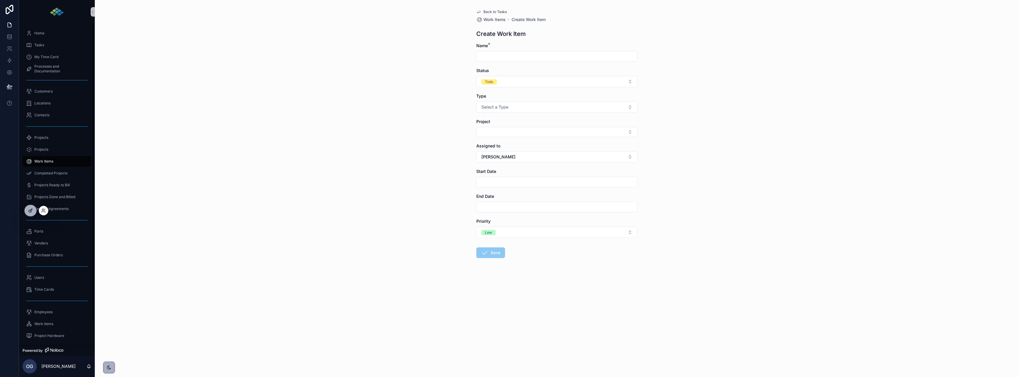
click at [31, 211] on icon at bounding box center [30, 210] width 3 height 3
click at [10, 8] on icon at bounding box center [10, 9] width 12 height 9
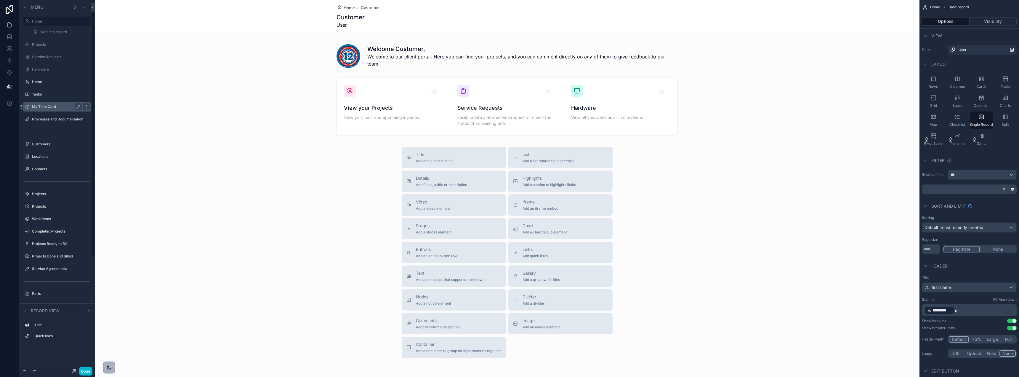
drag, startPoint x: 40, startPoint y: 95, endPoint x: 75, endPoint y: 104, distance: 35.4
click at [40, 95] on label "Tasks" at bounding box center [61, 94] width 58 height 5
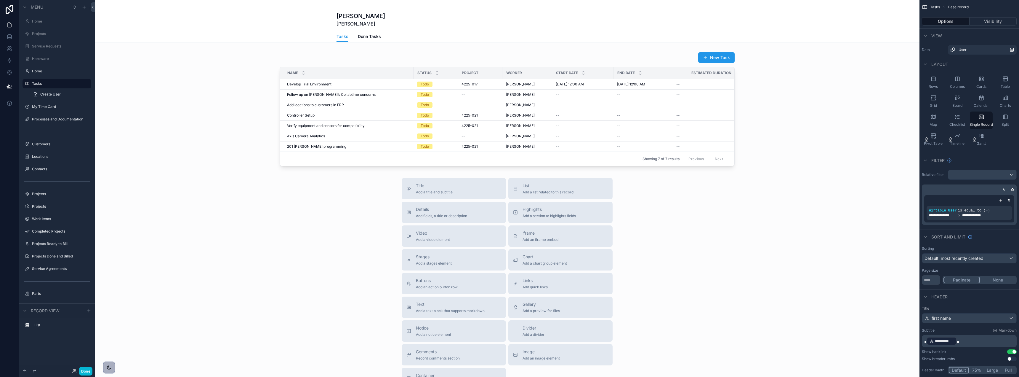
click at [715, 56] on div "scrollable content" at bounding box center [507, 218] width 825 height 436
click at [716, 57] on div "scrollable content" at bounding box center [507, 108] width 825 height 119
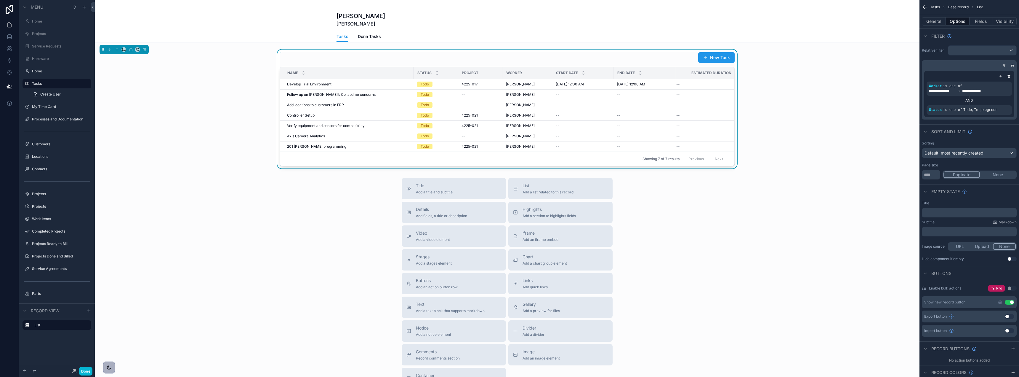
click at [716, 57] on button "New Task" at bounding box center [716, 57] width 36 height 11
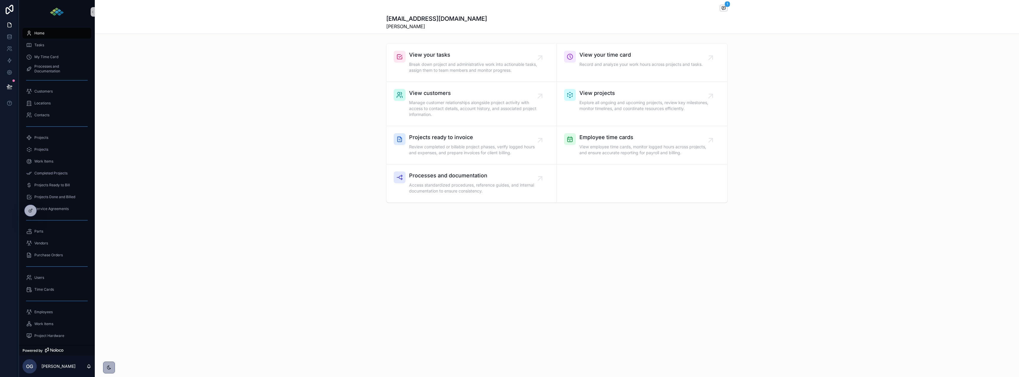
click at [446, 56] on span "View your tasks" at bounding box center [474, 55] width 131 height 8
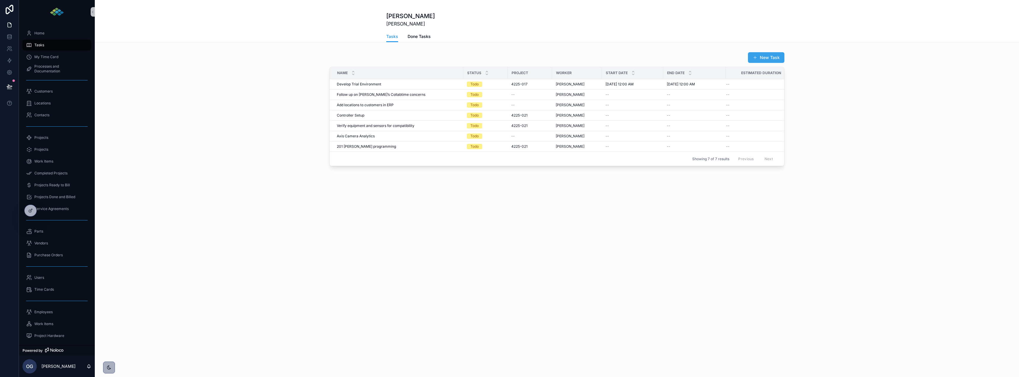
click at [763, 58] on button "New Task" at bounding box center [766, 57] width 36 height 11
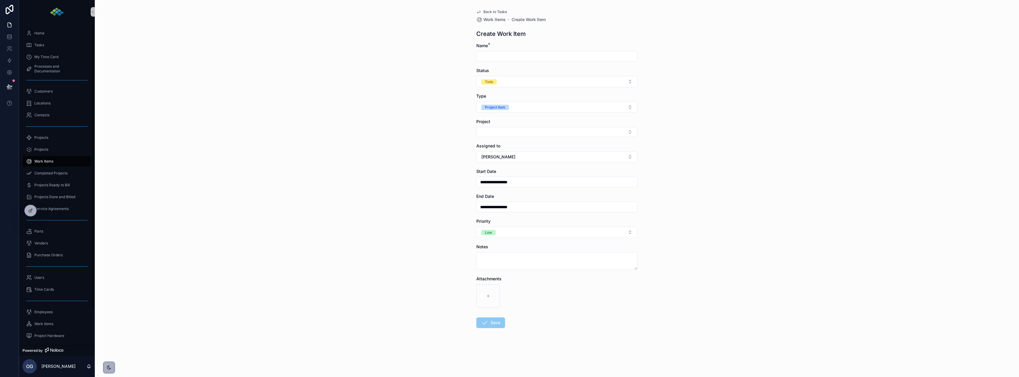
drag, startPoint x: 29, startPoint y: 208, endPoint x: 76, endPoint y: 217, distance: 47.9
click at [28, 208] on icon at bounding box center [30, 210] width 5 height 5
click at [496, 10] on span "Back to Tasks" at bounding box center [494, 11] width 23 height 5
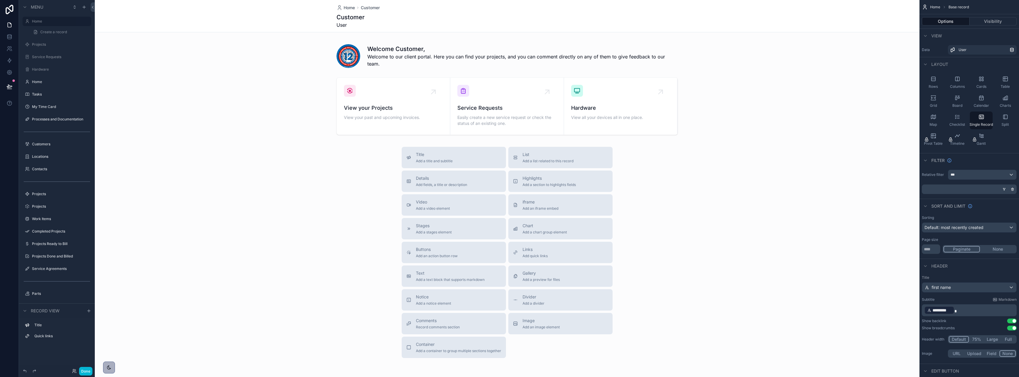
click at [361, 107] on div "scrollable content" at bounding box center [507, 202] width 825 height 405
click at [368, 109] on div "scrollable content" at bounding box center [507, 106] width 825 height 62
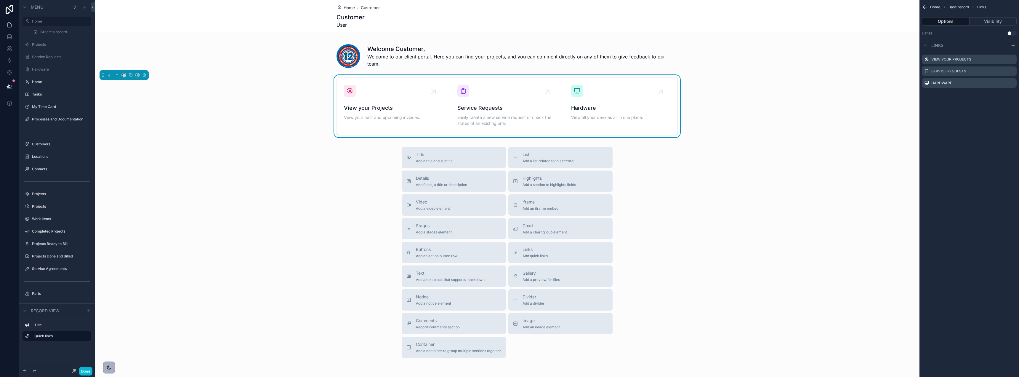
click at [368, 109] on span "View your Projects" at bounding box center [393, 108] width 99 height 8
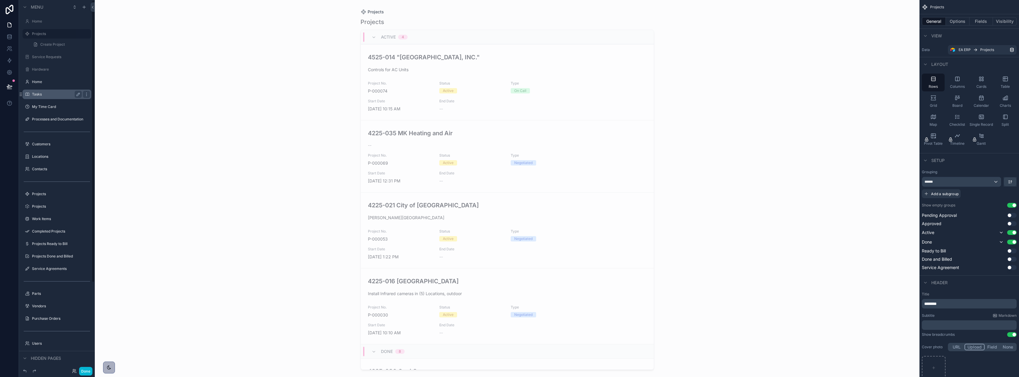
click at [34, 93] on label "Tasks" at bounding box center [55, 94] width 47 height 5
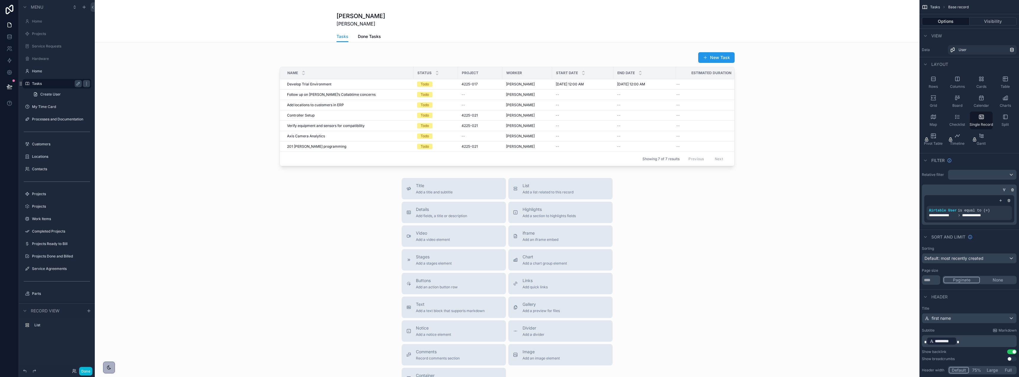
click at [721, 59] on div "scrollable content" at bounding box center [507, 218] width 825 height 436
click at [721, 55] on div "scrollable content" at bounding box center [507, 108] width 825 height 119
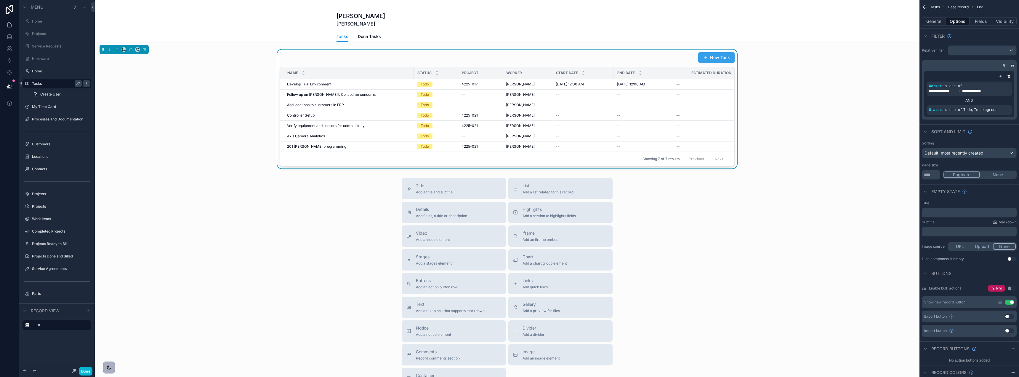
click at [721, 55] on button "New Task" at bounding box center [716, 57] width 36 height 11
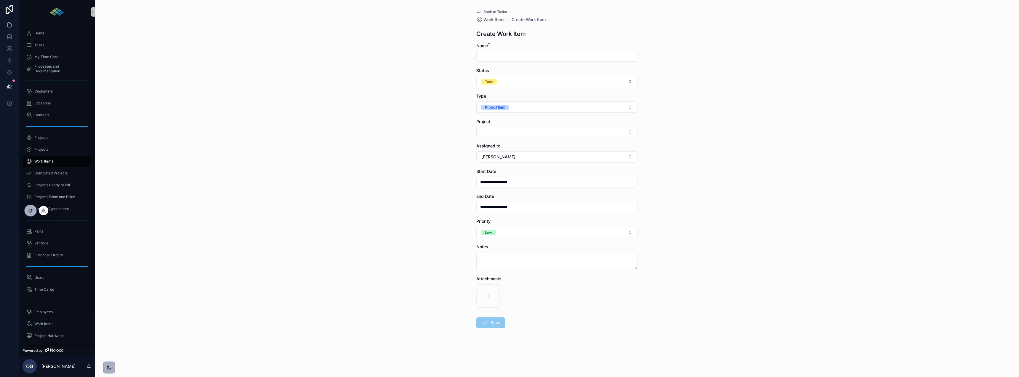
click at [33, 210] on icon at bounding box center [30, 210] width 5 height 5
